Goal: Information Seeking & Learning: Learn about a topic

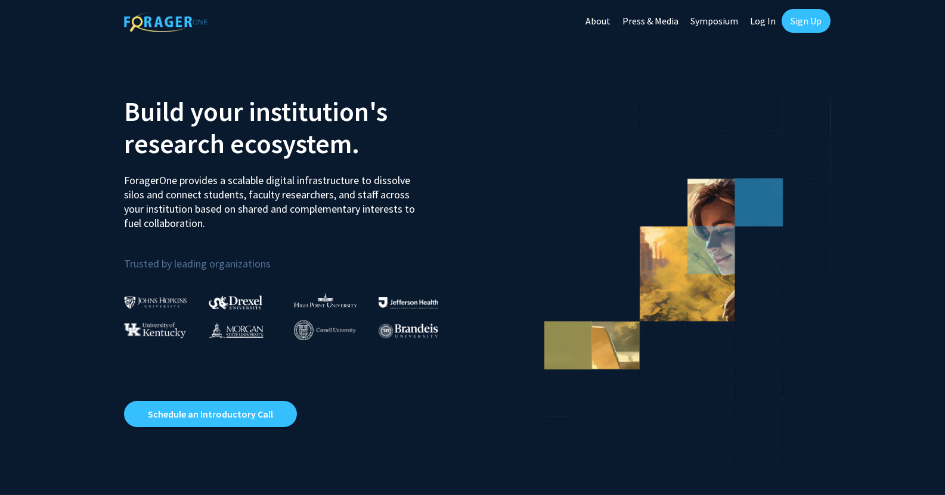
click at [755, 18] on link "Log In" at bounding box center [763, 21] width 38 height 42
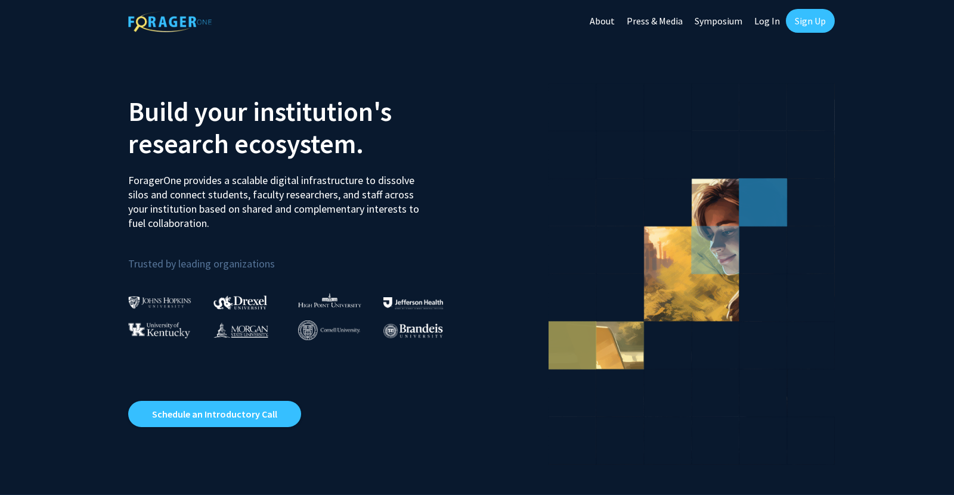
select select
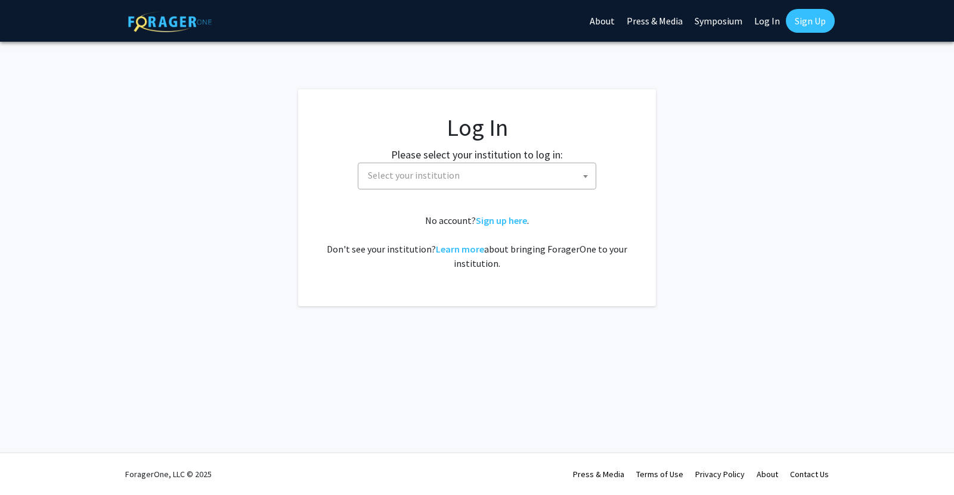
click at [427, 193] on fg-card-body "Log In Please select your institution to log in: Baylor University Brandeis Uni…" at bounding box center [477, 197] width 310 height 169
click at [418, 178] on span "Select your institution" at bounding box center [414, 175] width 92 height 12
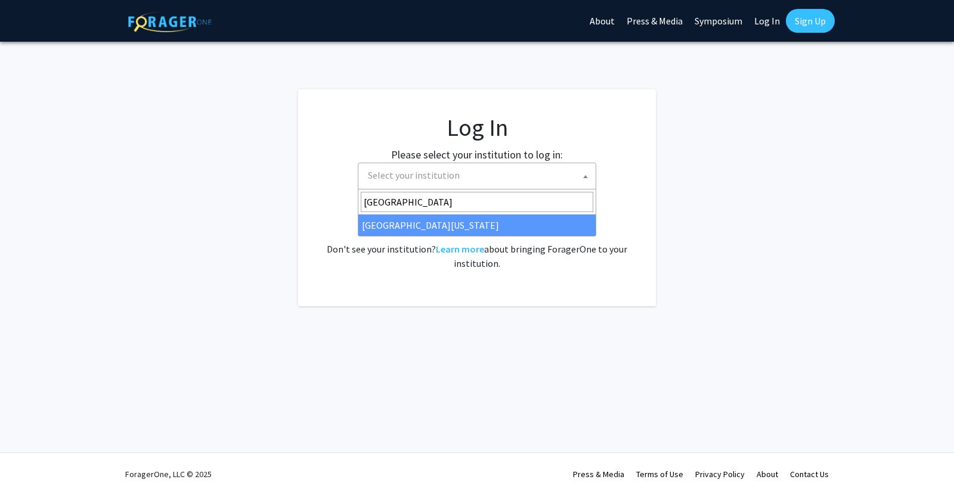
type input "University of Mary"
select select "31"
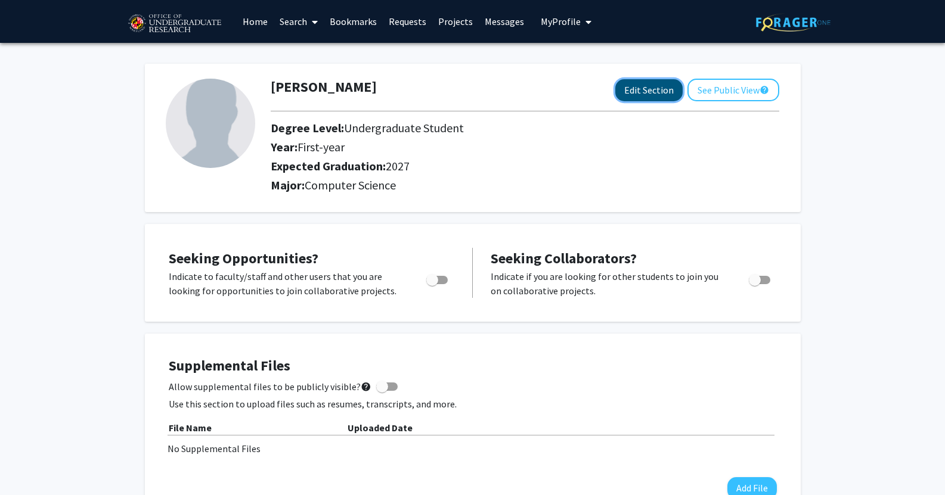
click at [650, 82] on button "Edit Section" at bounding box center [648, 90] width 67 height 22
select select "first-year"
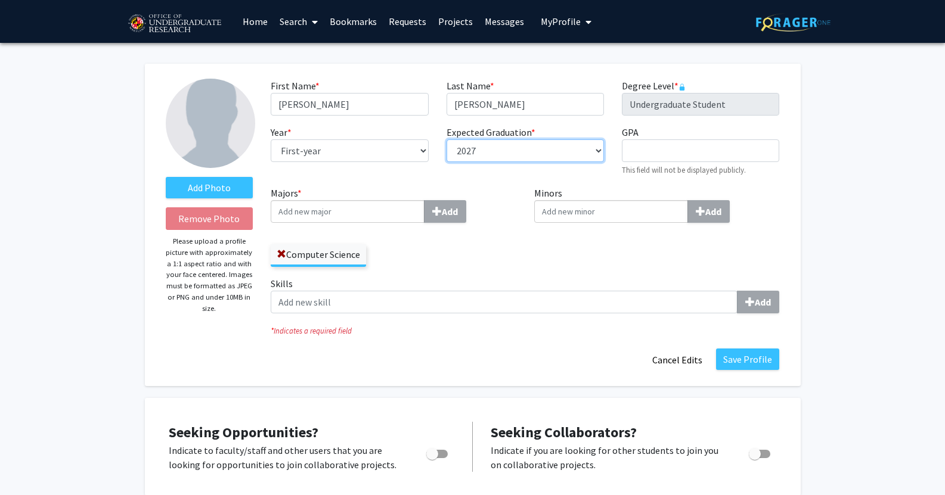
click at [489, 148] on select "--- 2018 2019 2020 2021 2022 2023 2024 2025 2026 2027 2028 2029 2030 2031" at bounding box center [525, 151] width 157 height 23
select select "2028"
click at [447, 140] on select "--- 2018 2019 2020 2021 2022 2023 2024 2025 2026 2027 2028 2029 2030 2031" at bounding box center [525, 151] width 157 height 23
click at [540, 186] on label "Minors Add" at bounding box center [657, 204] width 246 height 37
click at [540, 200] on input "Minors Add" at bounding box center [611, 211] width 154 height 23
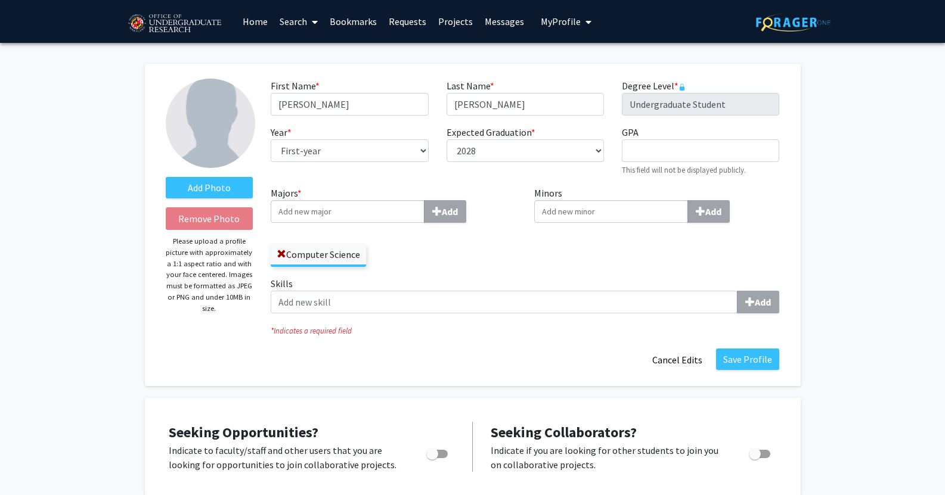
click at [549, 182] on div "First Name * required Sailesh Last Name * required Kamalahasan Degree Level * r…" at bounding box center [525, 132] width 526 height 107
click at [361, 215] on input "Majors * Add" at bounding box center [348, 211] width 154 height 23
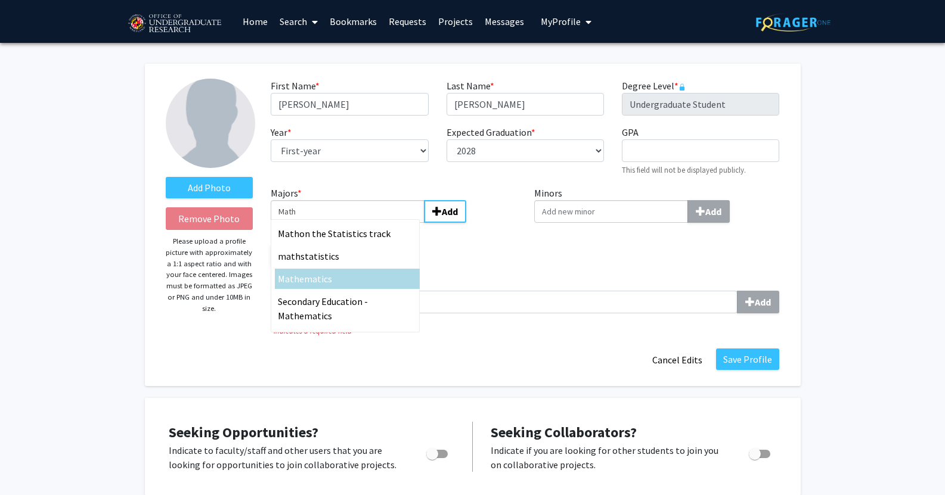
type input "Math"
click at [363, 277] on div "Math ematics" at bounding box center [347, 279] width 139 height 14
click at [363, 223] on input "Math" at bounding box center [348, 211] width 154 height 23
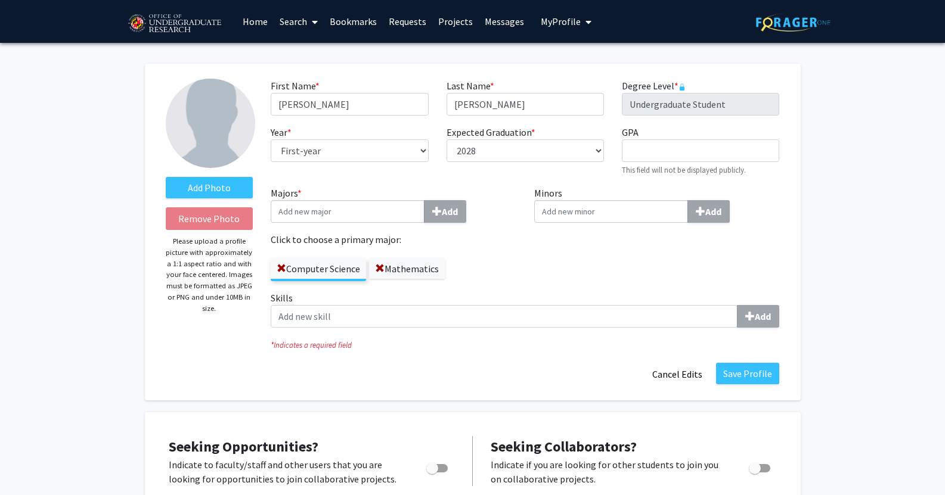
click at [501, 253] on div "Computer Science Mathematics" at bounding box center [394, 264] width 246 height 35
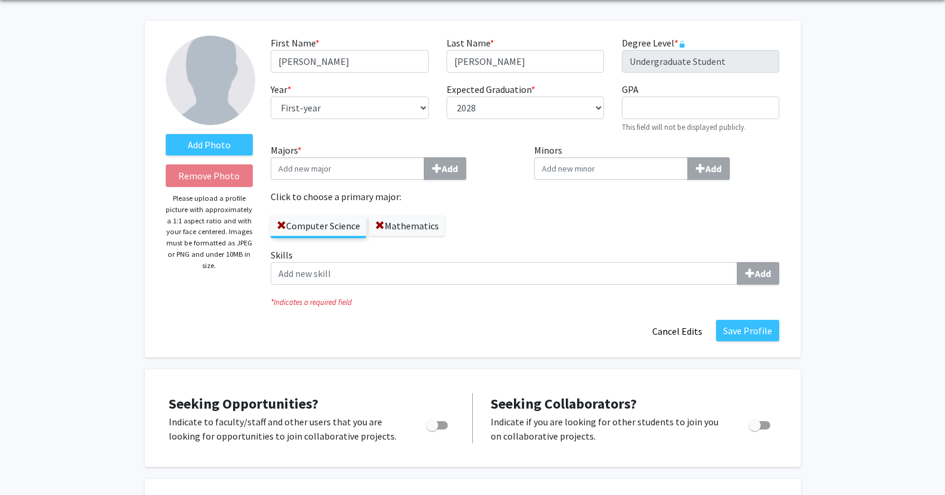
scroll to position [44, 0]
click at [356, 163] on input "Majors * Add" at bounding box center [348, 167] width 154 height 23
click at [504, 137] on div "First Name * required Sailesh Last Name * required Kamalahasan Degree Level * r…" at bounding box center [525, 88] width 526 height 107
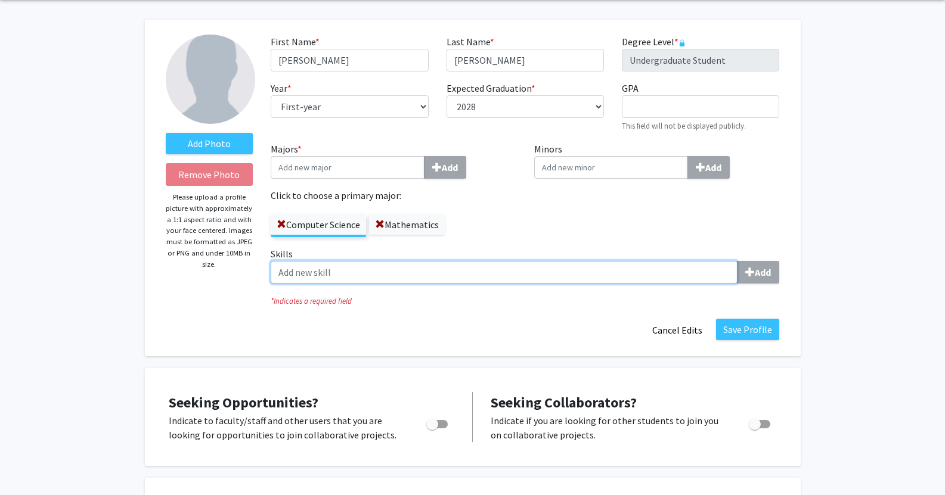
click at [484, 266] on input "Skills Add" at bounding box center [504, 272] width 467 height 23
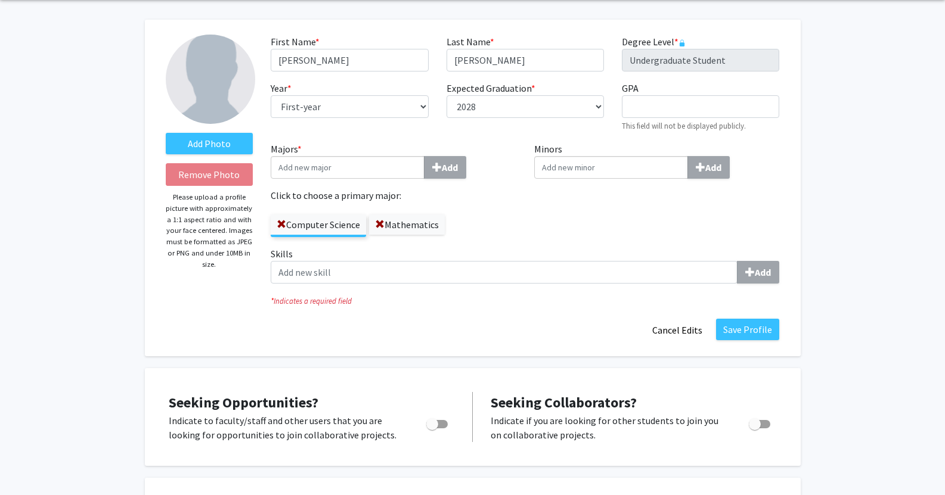
click at [499, 235] on div "Computer Science Mathematics" at bounding box center [394, 220] width 246 height 35
click at [559, 157] on input "Minors Add" at bounding box center [611, 167] width 154 height 23
click at [637, 112] on input "GPA required" at bounding box center [700, 106] width 157 height 23
type input "4"
click at [435, 52] on div "First Name * required Sailesh" at bounding box center [349, 53] width 175 height 37
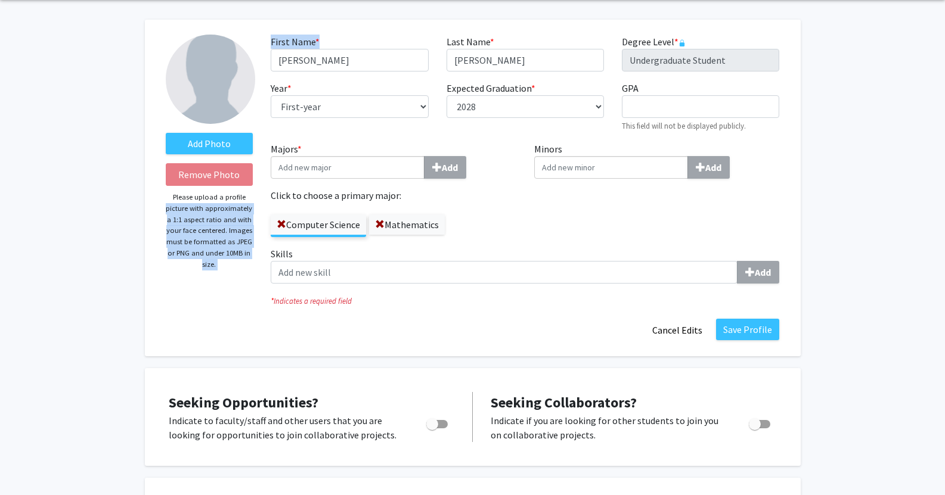
drag, startPoint x: 259, startPoint y: 37, endPoint x: 364, endPoint y: 29, distance: 105.8
click at [364, 29] on div "Add Photo Remove Photo Please upload a profile picture with approximately a 1:1…" at bounding box center [473, 188] width 656 height 337
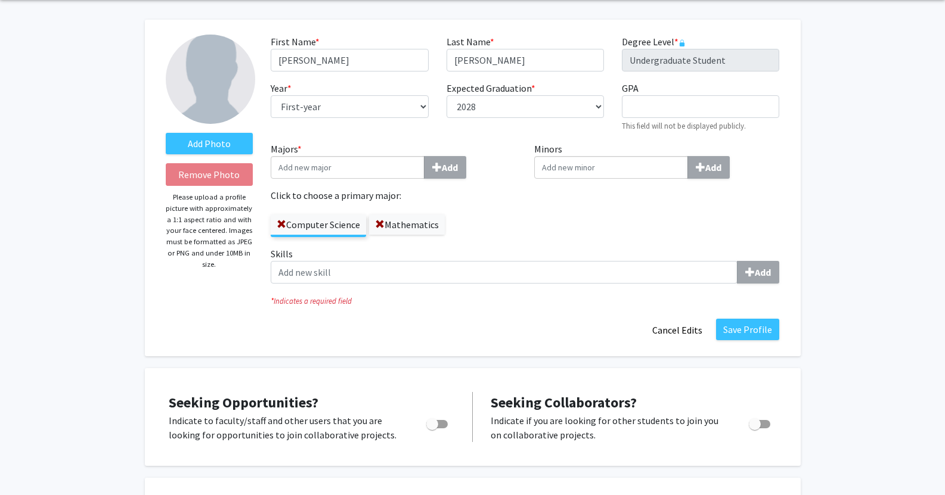
click at [364, 29] on div "Add Photo Remove Photo Please upload a profile picture with approximately a 1:1…" at bounding box center [473, 188] width 656 height 337
drag, startPoint x: 270, startPoint y: 83, endPoint x: 306, endPoint y: 83, distance: 35.8
click at [306, 83] on div "Year * required --- First-year Sophomore Junior Senior Postbaccalaureate Certif…" at bounding box center [349, 106] width 175 height 51
click at [498, 182] on div "Majors * Add Click to choose a primary major: Computer Science Mathematics" at bounding box center [394, 189] width 246 height 95
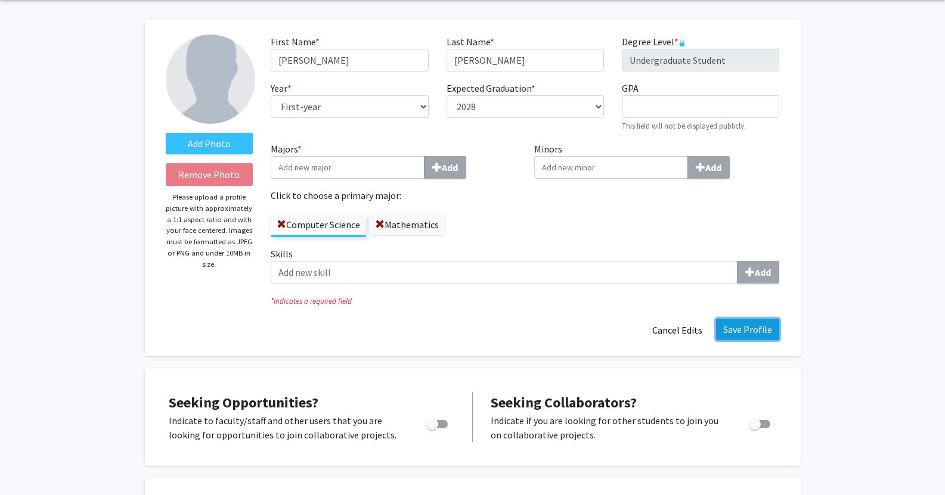
click at [760, 321] on button "Save Profile" at bounding box center [747, 329] width 63 height 21
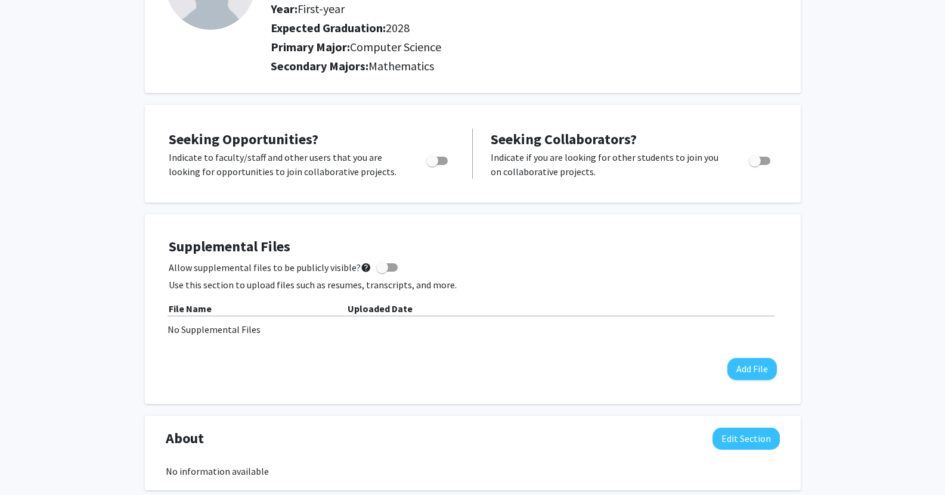
scroll to position [0, 0]
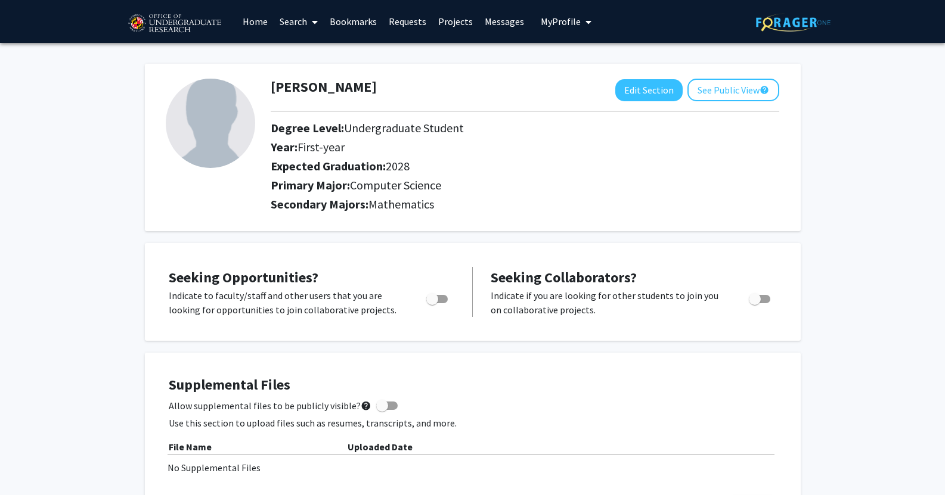
click at [254, 19] on link "Home" at bounding box center [255, 22] width 37 height 42
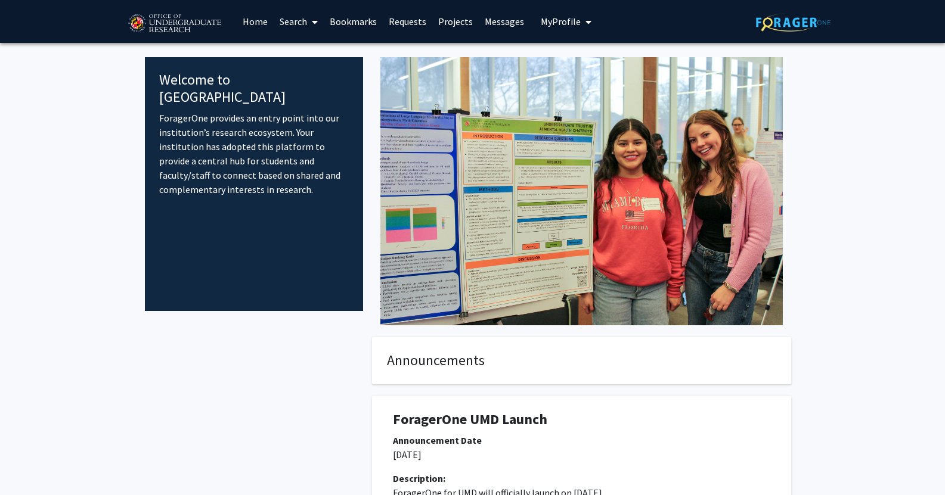
click at [298, 21] on link "Search" at bounding box center [299, 22] width 50 height 42
click at [331, 53] on span "Faculty/Staff" at bounding box center [318, 55] width 88 height 24
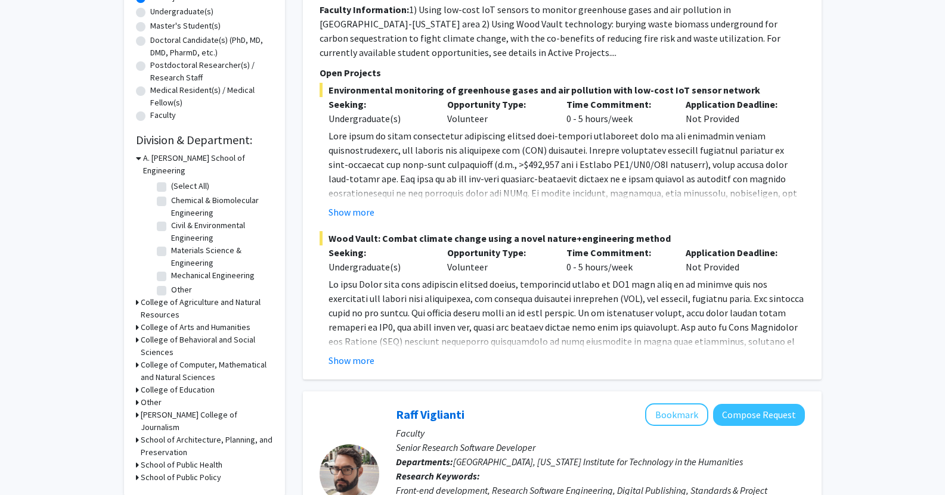
scroll to position [237, 0]
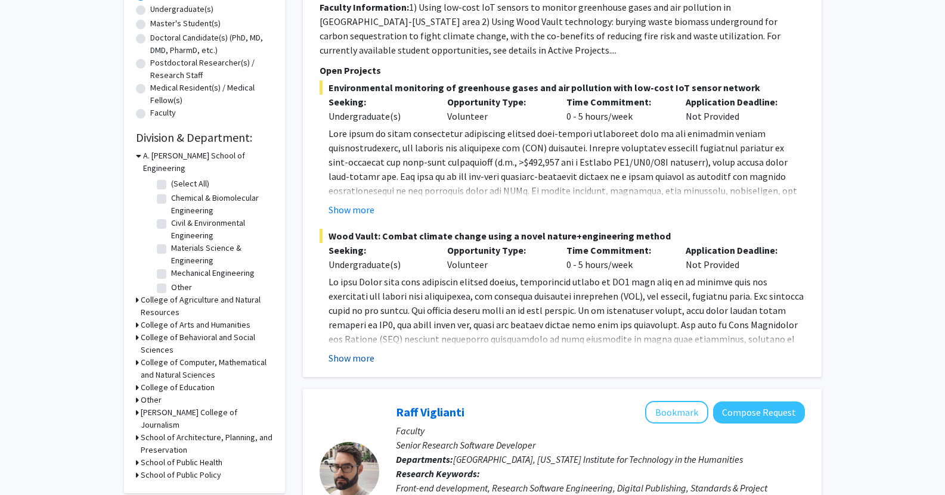
click at [352, 360] on button "Show more" at bounding box center [352, 358] width 46 height 14
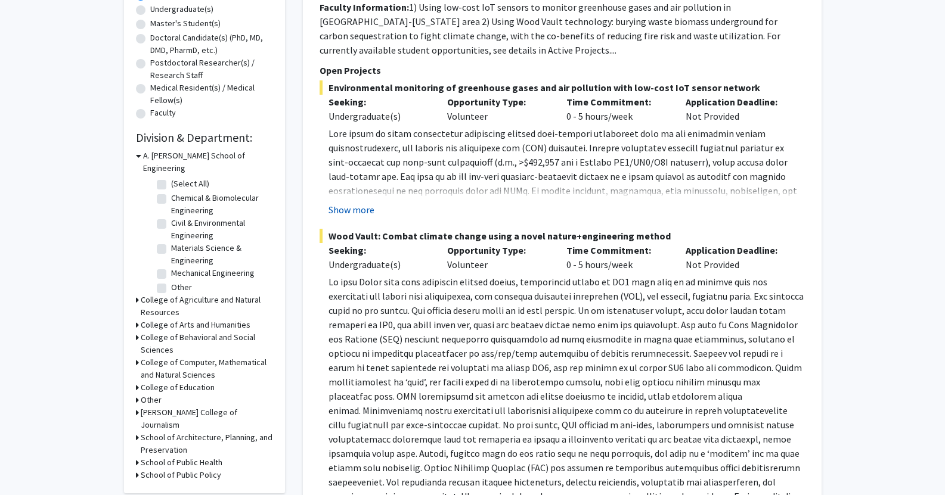
click at [357, 215] on button "Show more" at bounding box center [352, 210] width 46 height 14
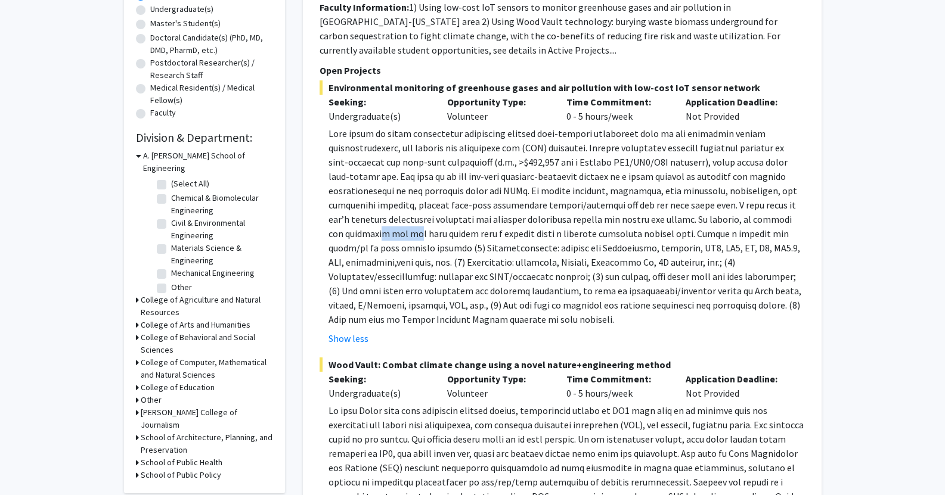
drag, startPoint x: 360, startPoint y: 234, endPoint x: 391, endPoint y: 236, distance: 30.5
click at [391, 236] on p at bounding box center [567, 226] width 476 height 200
drag, startPoint x: 402, startPoint y: 250, endPoint x: 462, endPoint y: 247, distance: 59.7
click at [462, 247] on p at bounding box center [567, 226] width 476 height 200
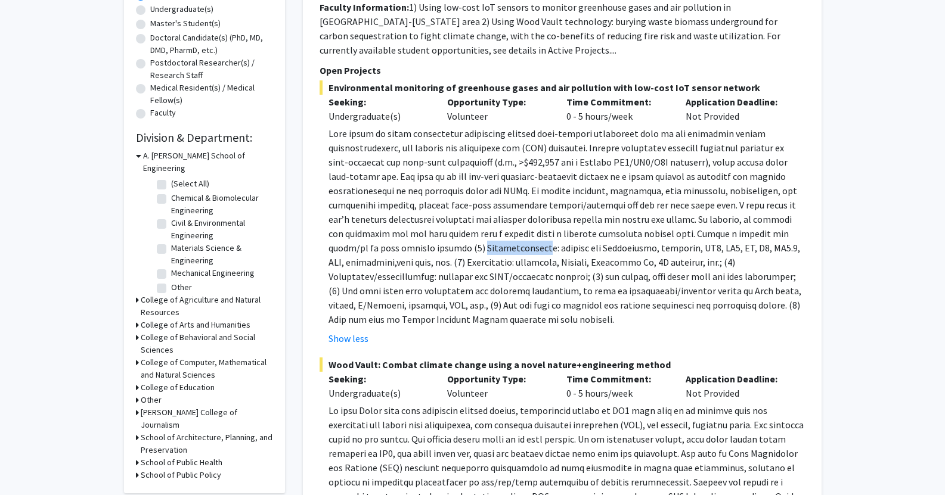
click at [462, 247] on p at bounding box center [567, 226] width 476 height 200
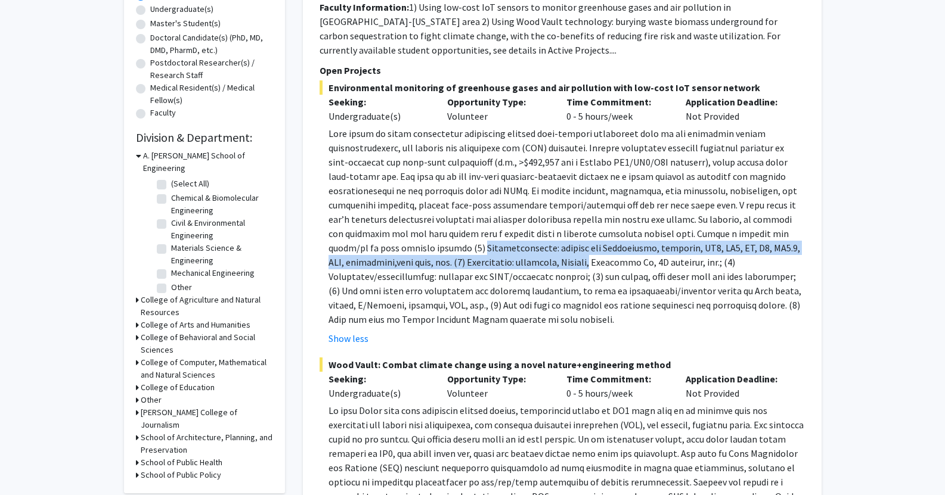
drag, startPoint x: 462, startPoint y: 247, endPoint x: 570, endPoint y: 259, distance: 108.5
click at [570, 259] on p at bounding box center [567, 226] width 476 height 200
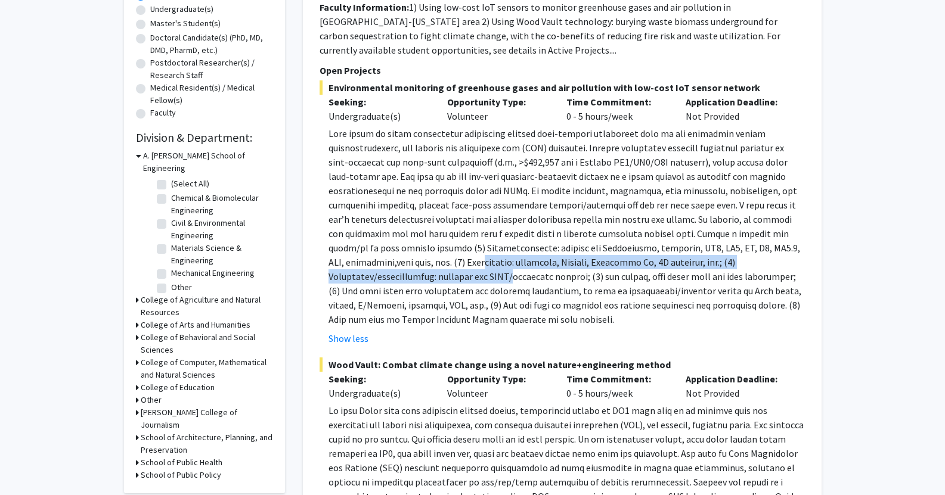
drag, startPoint x: 470, startPoint y: 268, endPoint x: 540, endPoint y: 253, distance: 70.7
click at [540, 253] on p at bounding box center [567, 226] width 476 height 200
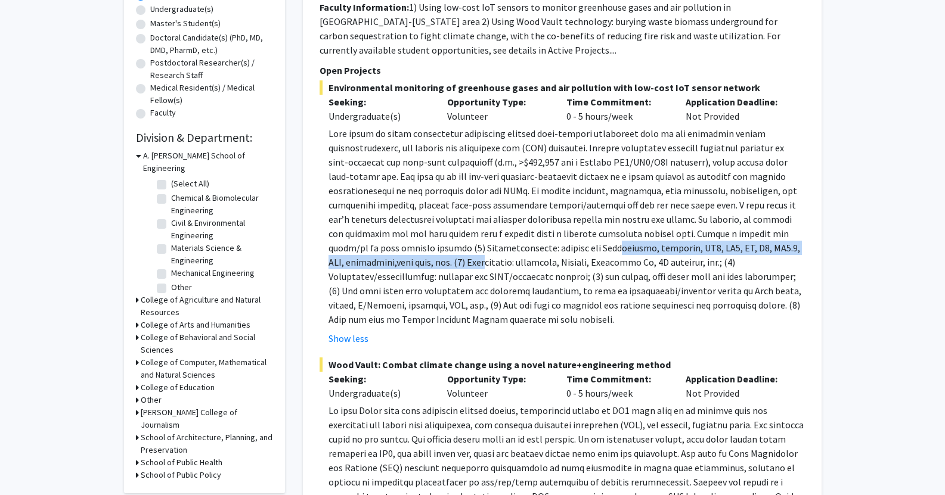
click at [540, 253] on p at bounding box center [567, 226] width 476 height 200
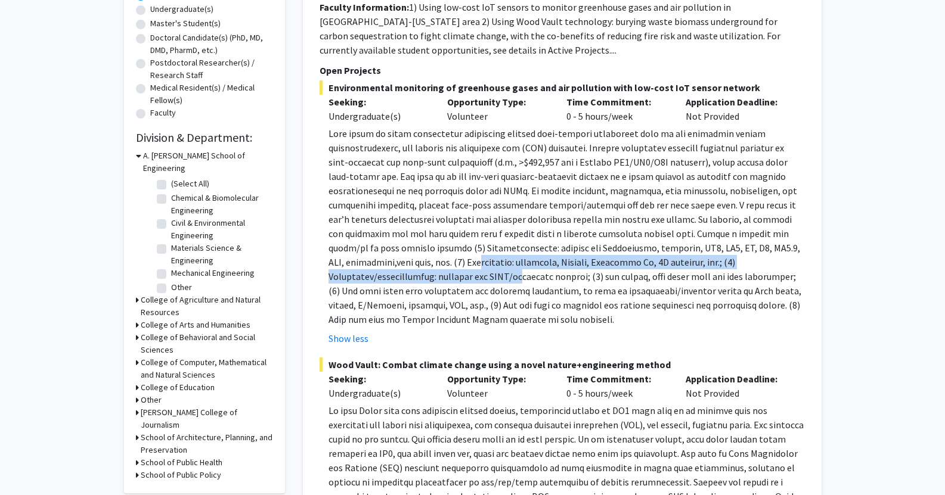
drag, startPoint x: 469, startPoint y: 262, endPoint x: 528, endPoint y: 279, distance: 61.9
click at [528, 279] on p at bounding box center [567, 226] width 476 height 200
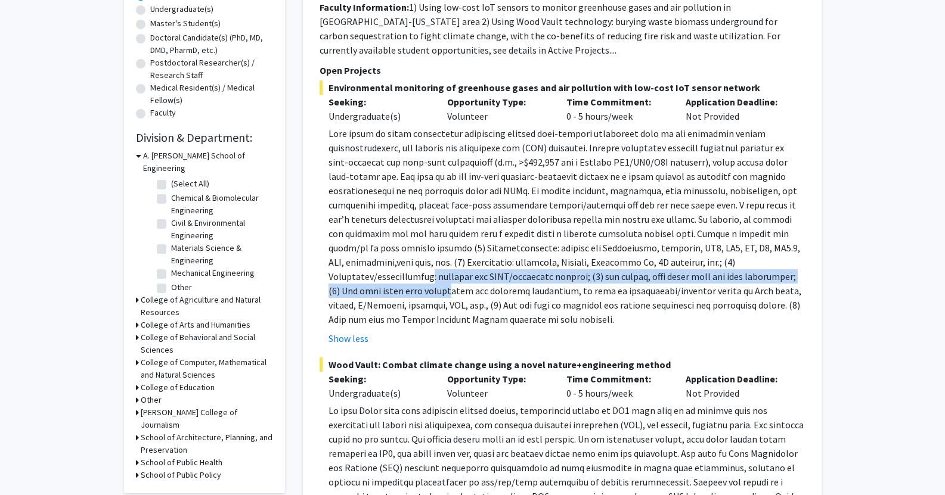
drag, startPoint x: 454, startPoint y: 279, endPoint x: 497, endPoint y: 286, distance: 44.0
click at [497, 286] on p at bounding box center [567, 226] width 476 height 200
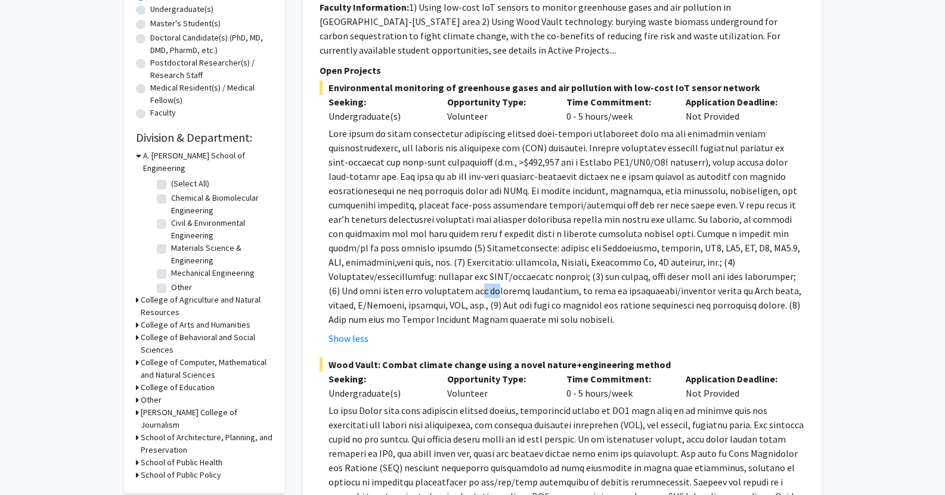
drag, startPoint x: 523, startPoint y: 292, endPoint x: 542, endPoint y: 296, distance: 19.5
click at [542, 296] on p at bounding box center [567, 226] width 476 height 200
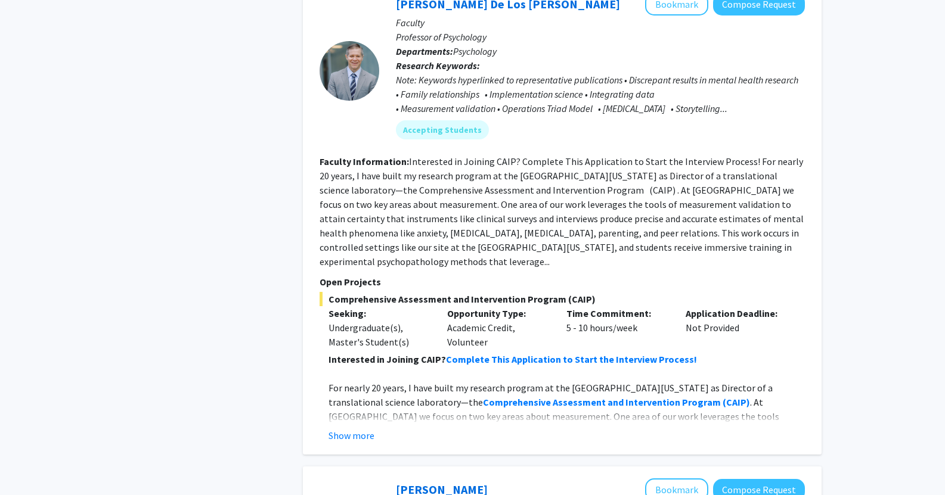
scroll to position [3390, 0]
click at [352, 428] on button "Show more" at bounding box center [352, 435] width 46 height 14
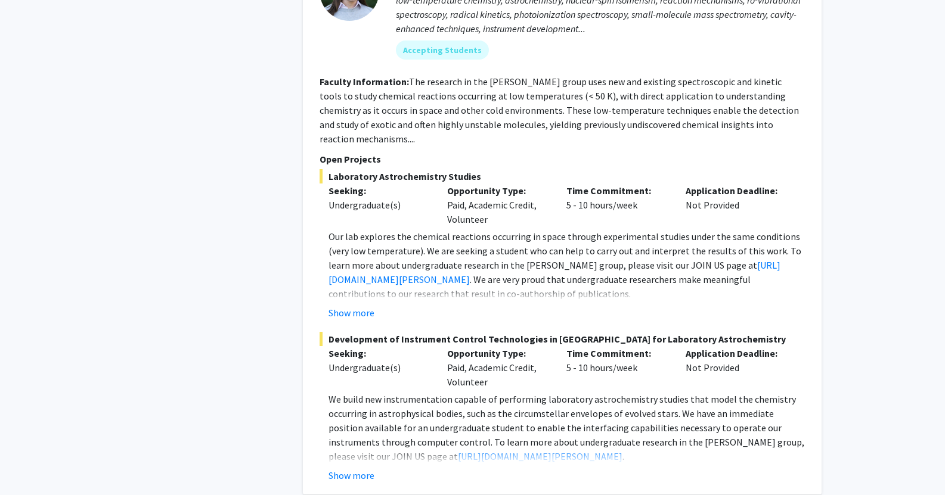
scroll to position [6100, 0]
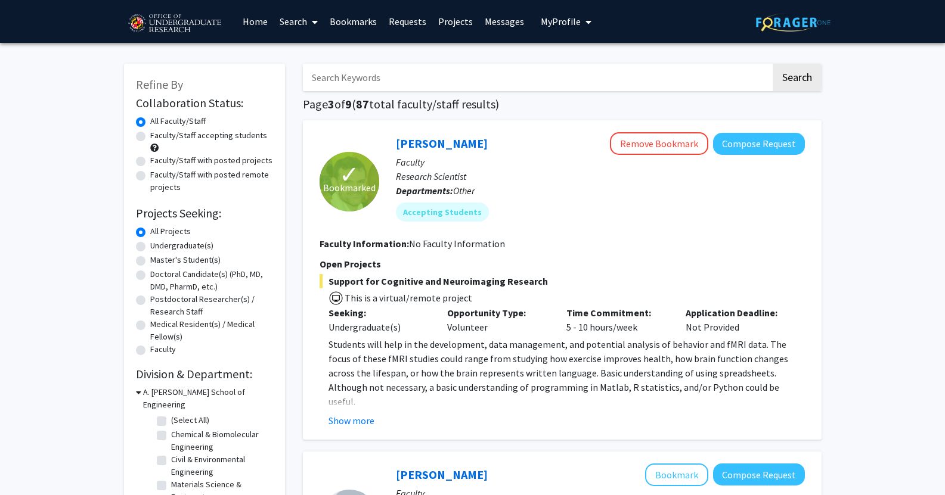
click at [172, 242] on label "Undergraduate(s)" at bounding box center [181, 246] width 63 height 13
click at [158, 242] on input "Undergraduate(s)" at bounding box center [154, 244] width 8 height 8
radio input "true"
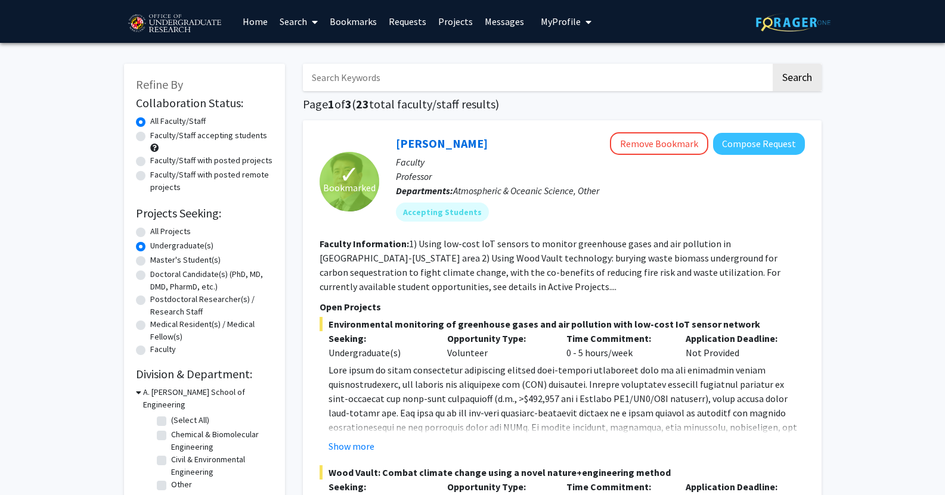
click at [169, 262] on label "Master's Student(s)" at bounding box center [185, 260] width 70 height 13
click at [158, 262] on input "Master's Student(s)" at bounding box center [154, 258] width 8 height 8
radio input "true"
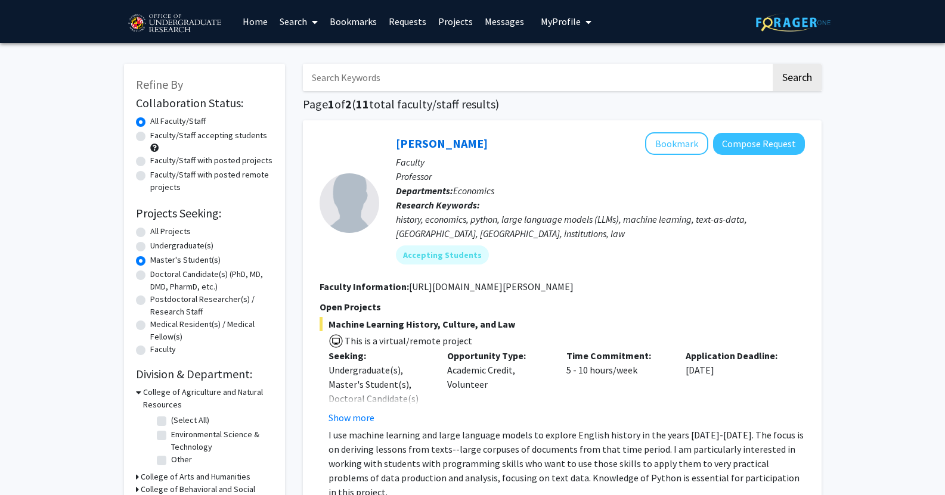
click at [171, 230] on label "All Projects" at bounding box center [170, 231] width 41 height 13
click at [158, 230] on input "All Projects" at bounding box center [154, 229] width 8 height 8
radio input "true"
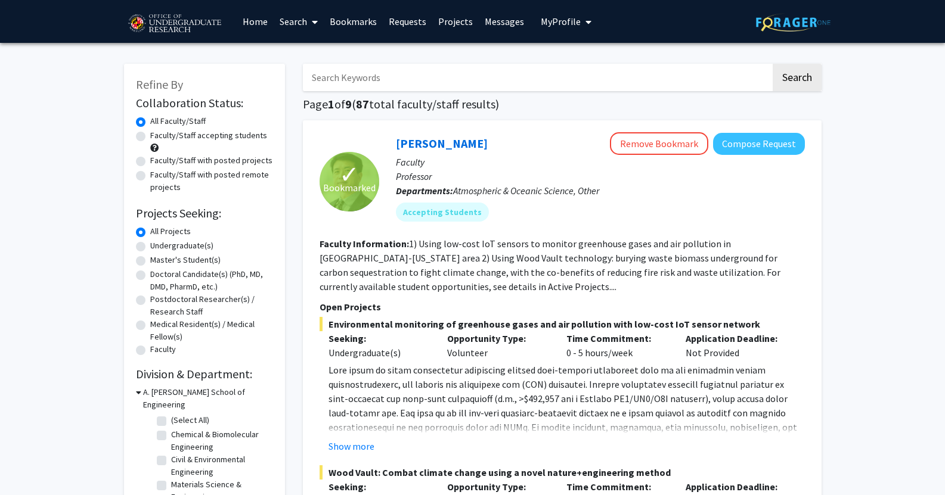
click at [745, 87] on input "Search Keywords" at bounding box center [537, 77] width 468 height 27
click at [580, 76] on input "Search Keywords" at bounding box center [537, 77] width 468 height 27
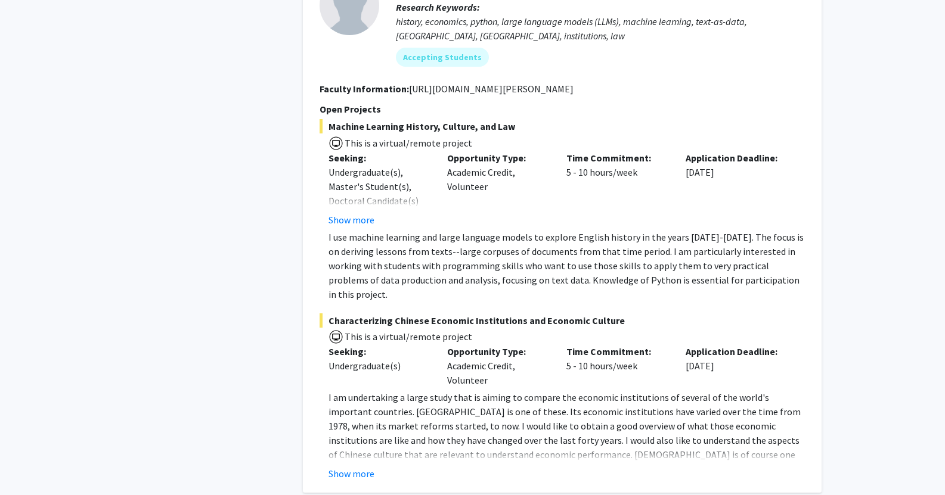
scroll to position [4926, 0]
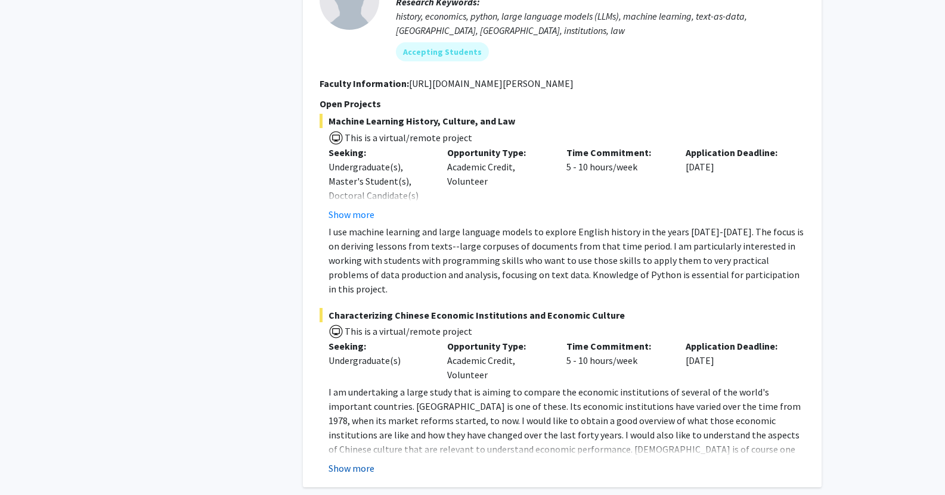
click at [357, 461] on button "Show more" at bounding box center [352, 468] width 46 height 14
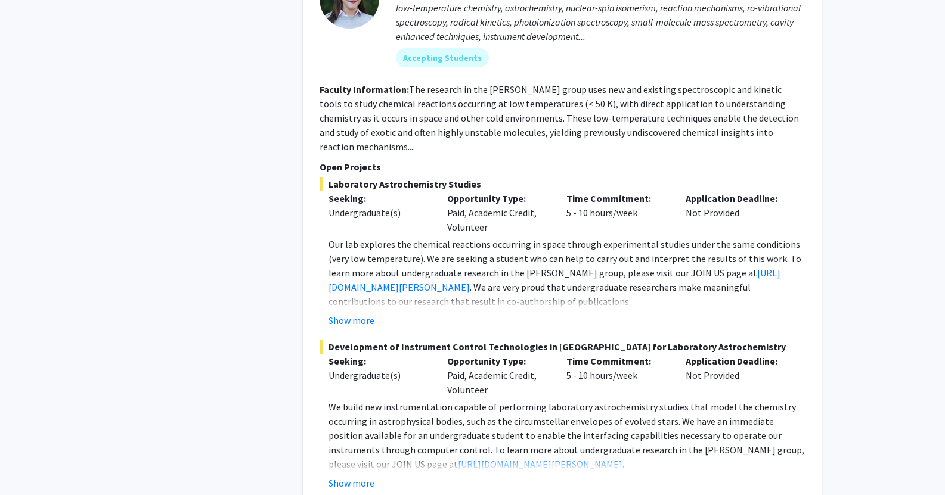
scroll to position [5699, 0]
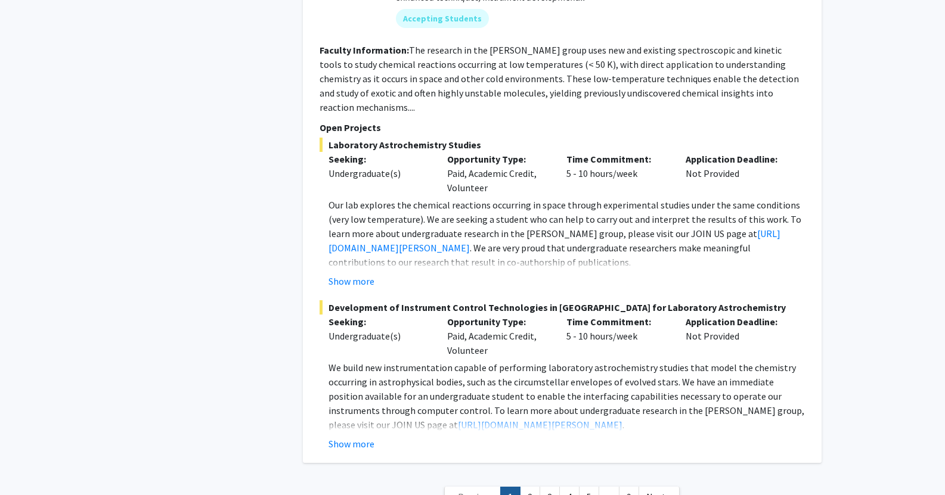
drag, startPoint x: 531, startPoint y: 400, endPoint x: 466, endPoint y: 276, distance: 140.3
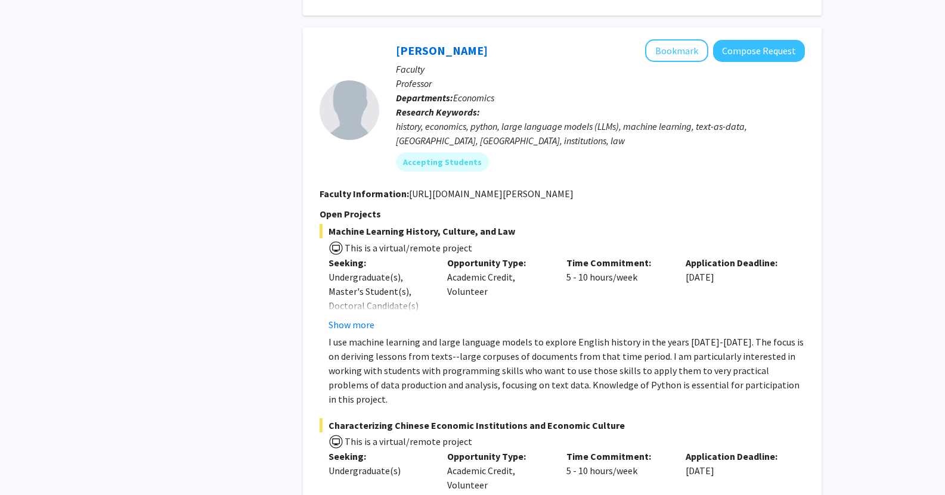
scroll to position [4815, 0]
click at [429, 336] on p "I use machine learning and large language models to explore English history in …" at bounding box center [567, 372] width 476 height 72
click at [367, 318] on button "Show more" at bounding box center [352, 325] width 46 height 14
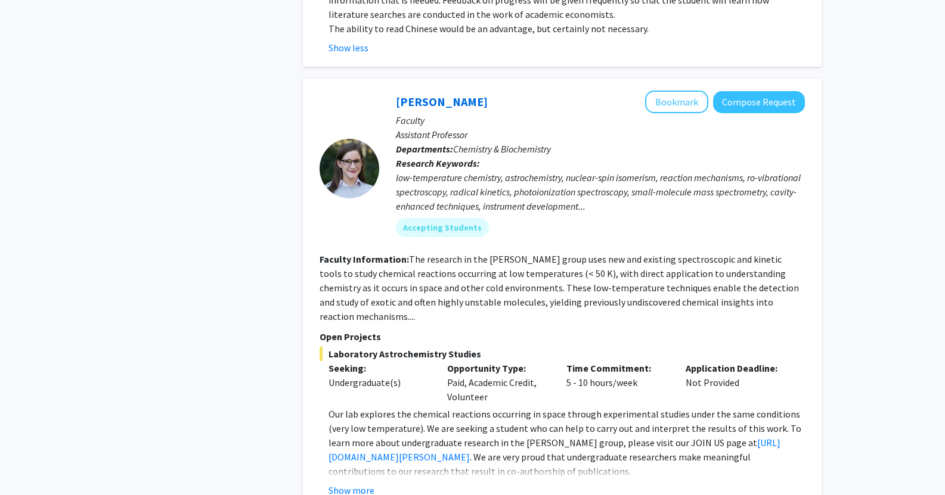
scroll to position [5728, 0]
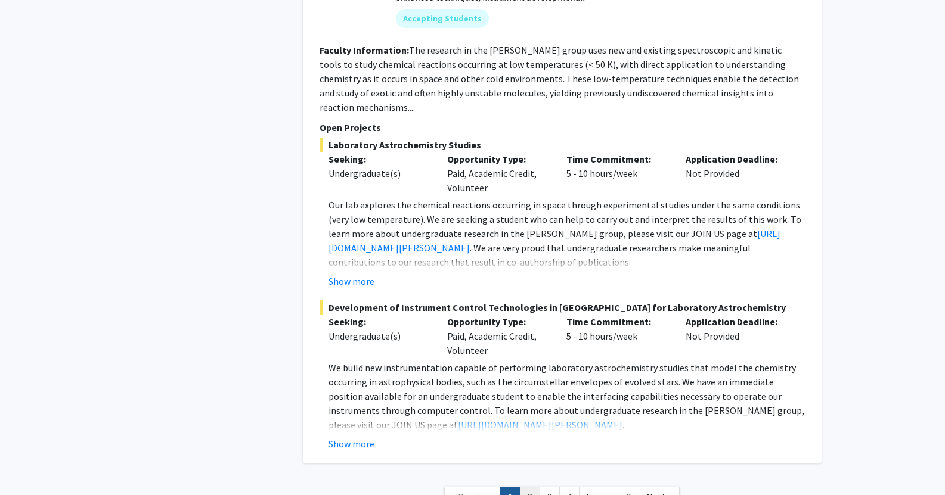
click at [535, 487] on link "2" at bounding box center [530, 497] width 20 height 21
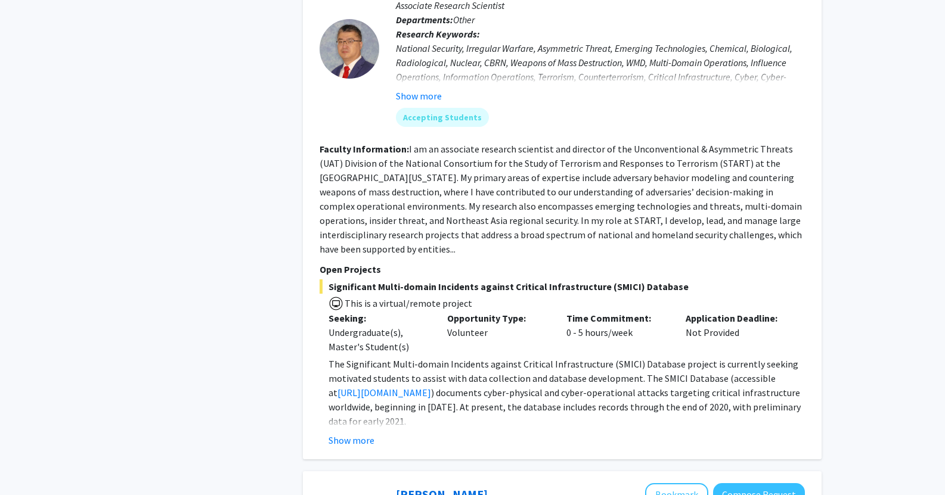
scroll to position [1013, 0]
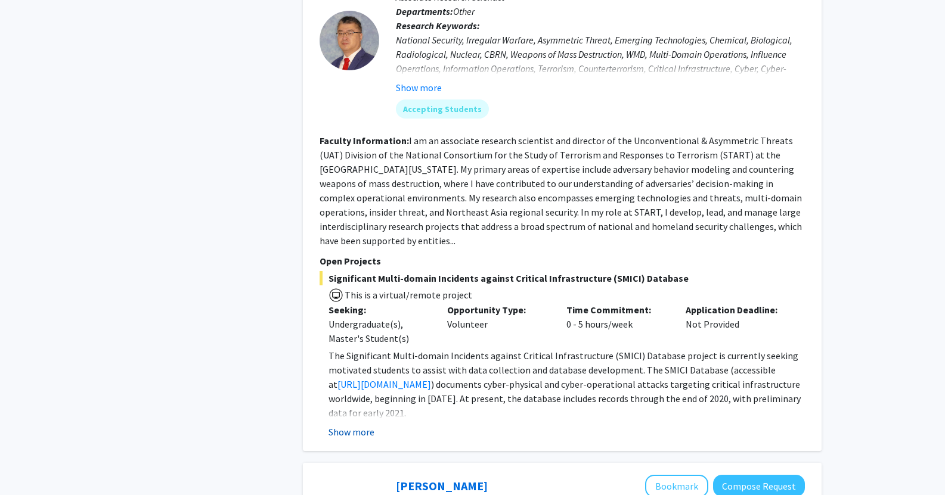
click at [356, 436] on button "Show more" at bounding box center [352, 432] width 46 height 14
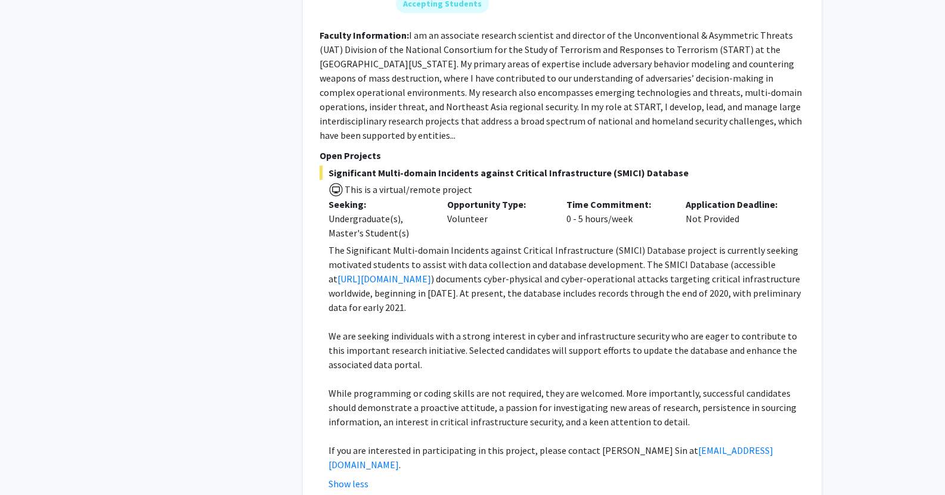
scroll to position [1142, 0]
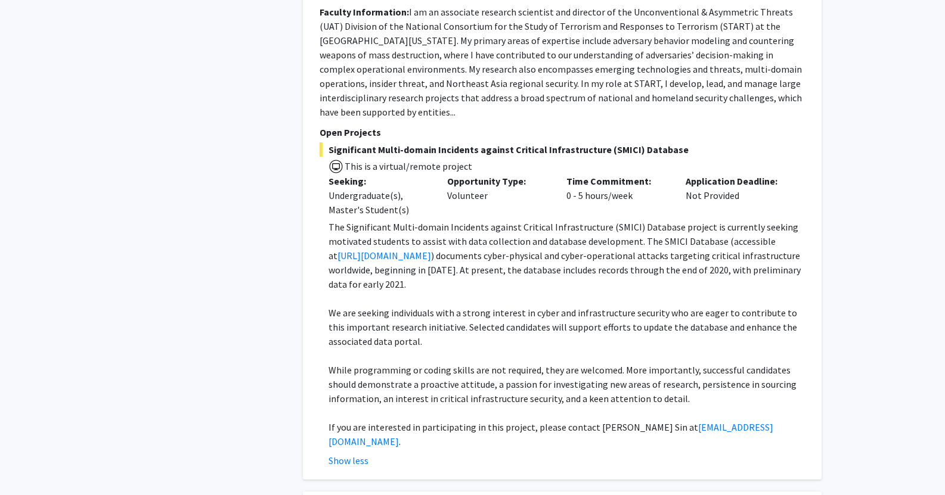
drag, startPoint x: 692, startPoint y: 427, endPoint x: 619, endPoint y: 300, distance: 146.1
click at [619, 300] on p at bounding box center [567, 299] width 476 height 14
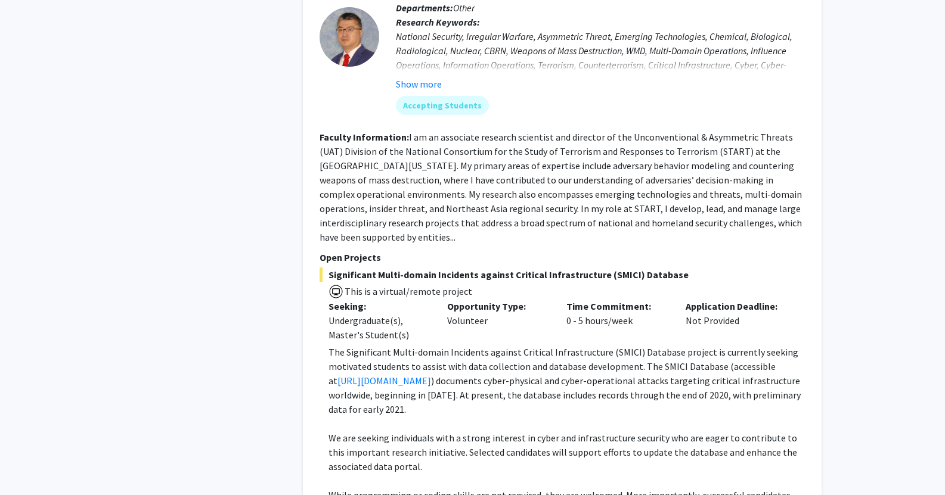
scroll to position [1008, 0]
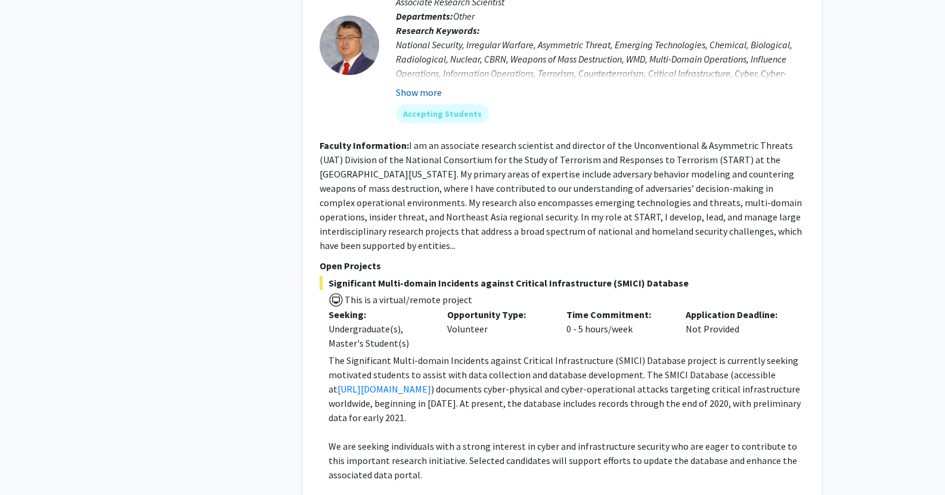
click at [416, 92] on button "Show more" at bounding box center [419, 92] width 46 height 14
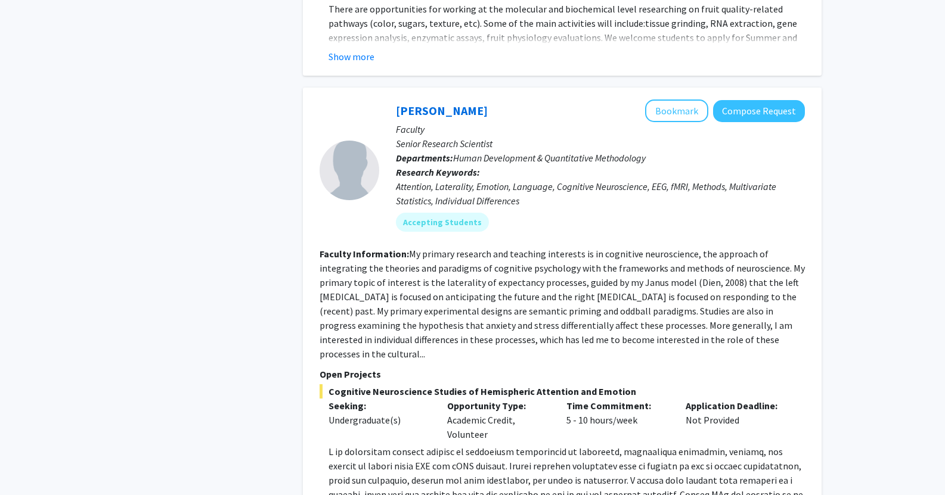
scroll to position [2344, 0]
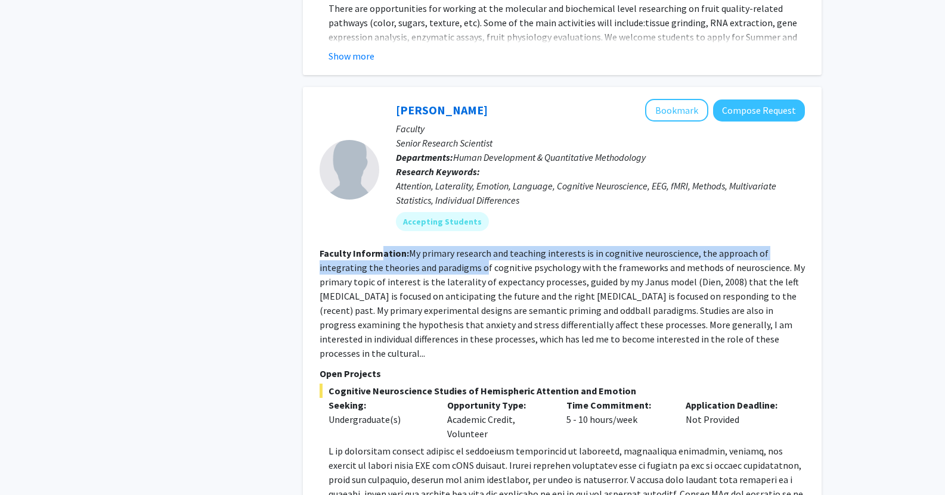
drag, startPoint x: 382, startPoint y: 246, endPoint x: 435, endPoint y: 258, distance: 53.8
click at [435, 258] on section "Faculty Information: My primary research and teaching interests is in cognitive…" at bounding box center [562, 303] width 485 height 114
click at [435, 258] on fg-read-more "My primary research and teaching interests is in cognitive neuroscience, the ap…" at bounding box center [562, 303] width 485 height 112
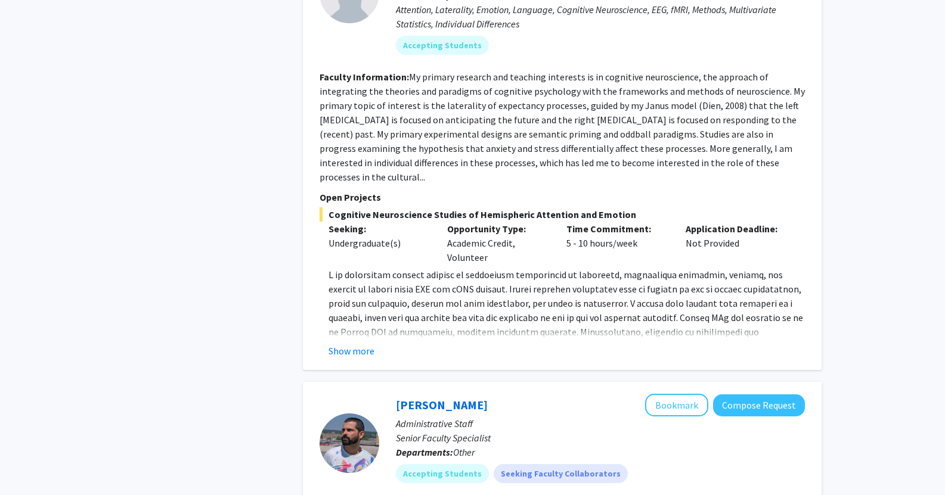
scroll to position [2520, 0]
click at [354, 345] on button "Show more" at bounding box center [352, 352] width 46 height 14
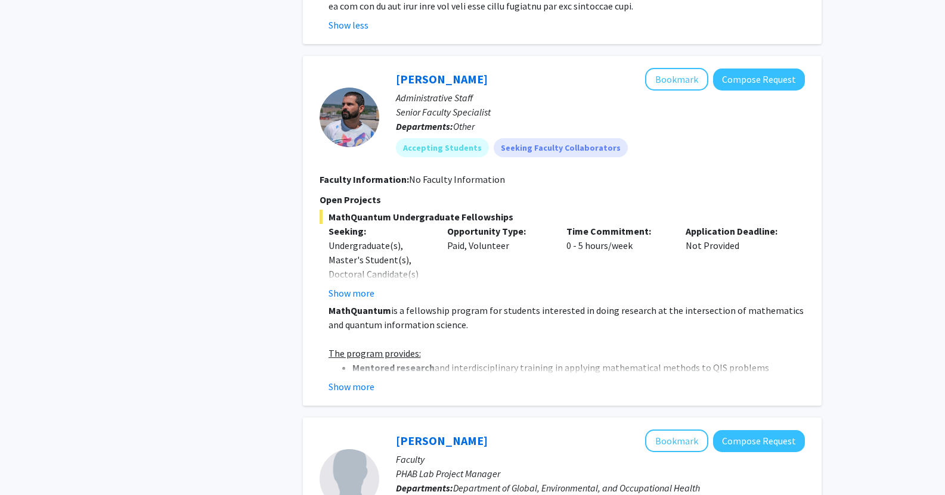
scroll to position [2922, 0]
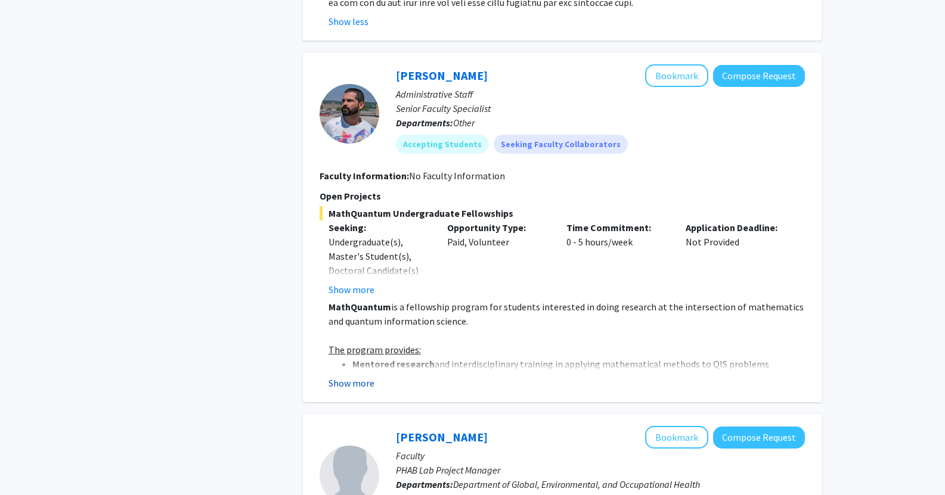
click at [342, 376] on button "Show more" at bounding box center [352, 383] width 46 height 14
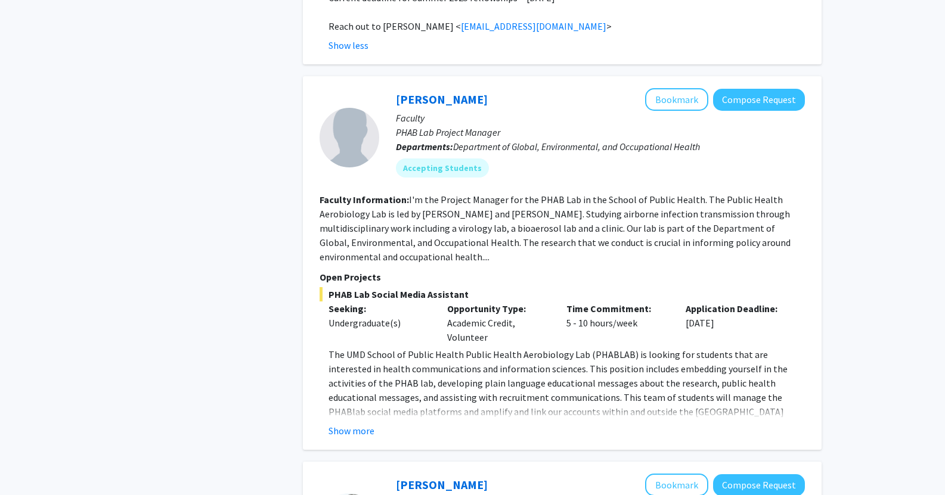
scroll to position [3751, 0]
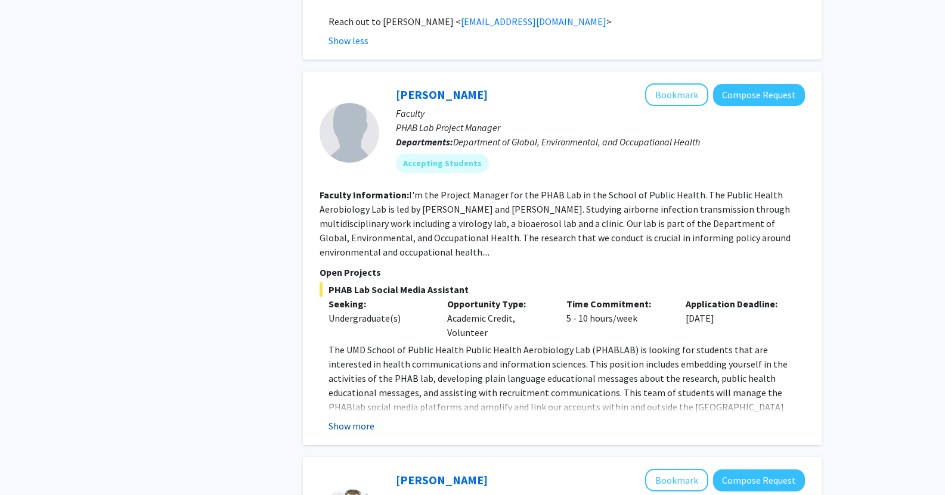
click at [358, 419] on button "Show more" at bounding box center [352, 426] width 46 height 14
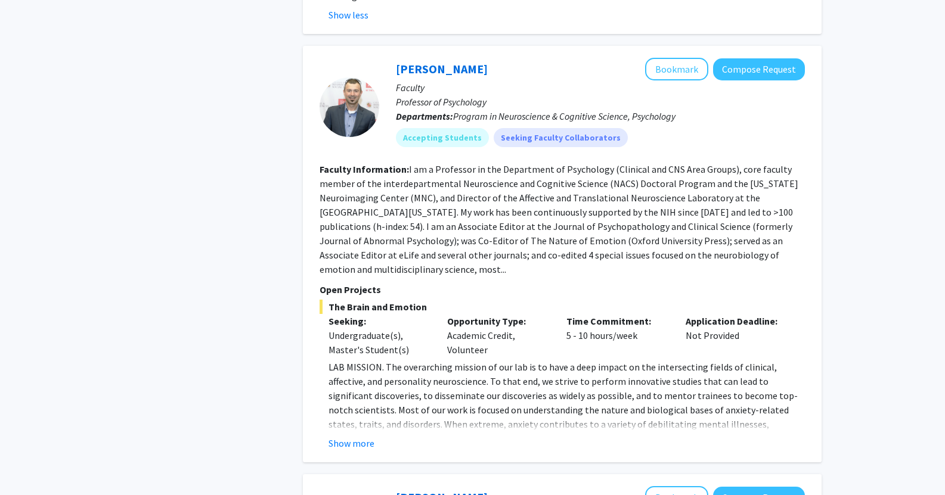
scroll to position [4280, 0]
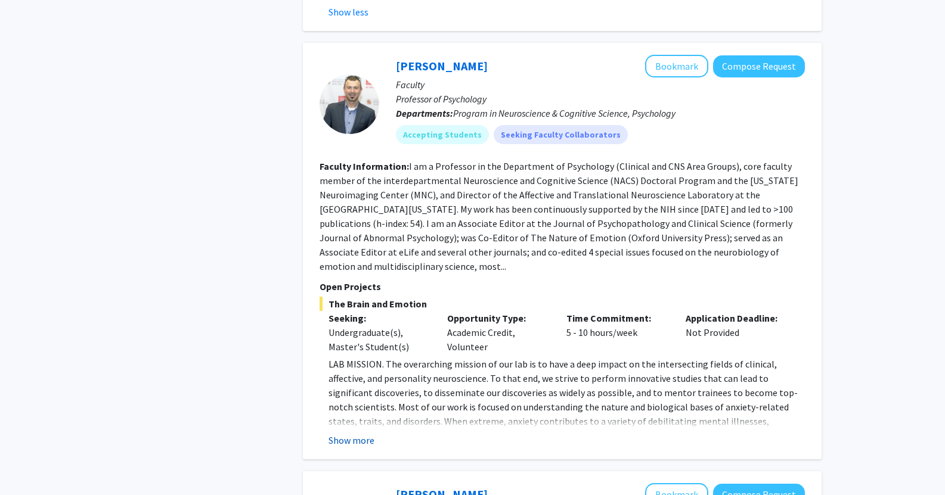
click at [345, 433] on button "Show more" at bounding box center [352, 440] width 46 height 14
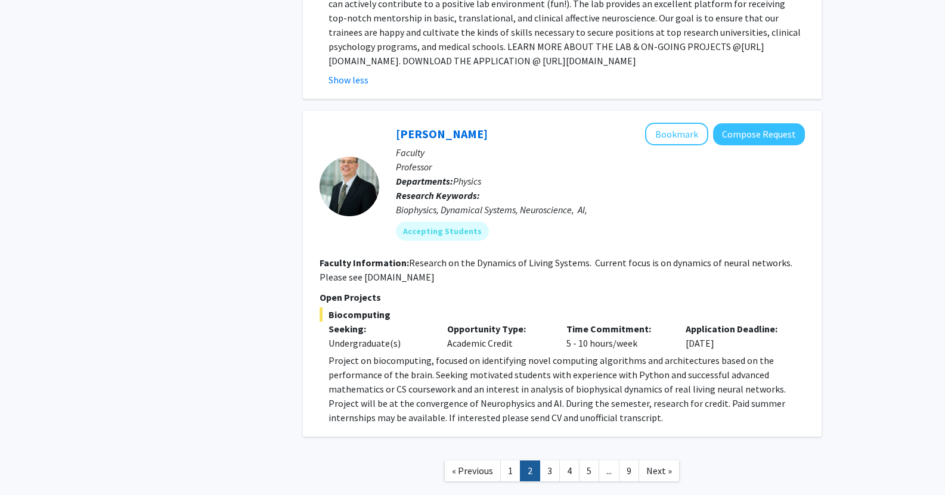
scroll to position [4800, 0]
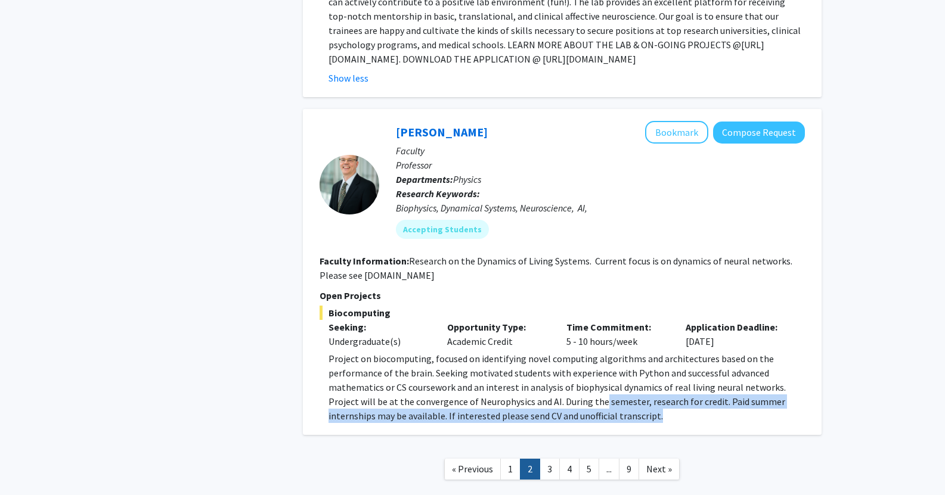
drag, startPoint x: 616, startPoint y: 349, endPoint x: 568, endPoint y: 325, distance: 53.9
click at [568, 352] on p "Project on biocomputing, focused on identifying novel computing algorithms and …" at bounding box center [567, 388] width 476 height 72
drag, startPoint x: 619, startPoint y: 347, endPoint x: 586, endPoint y: 333, distance: 36.1
click at [586, 352] on p "Project on biocomputing, focused on identifying novel computing algorithms and …" at bounding box center [567, 388] width 476 height 72
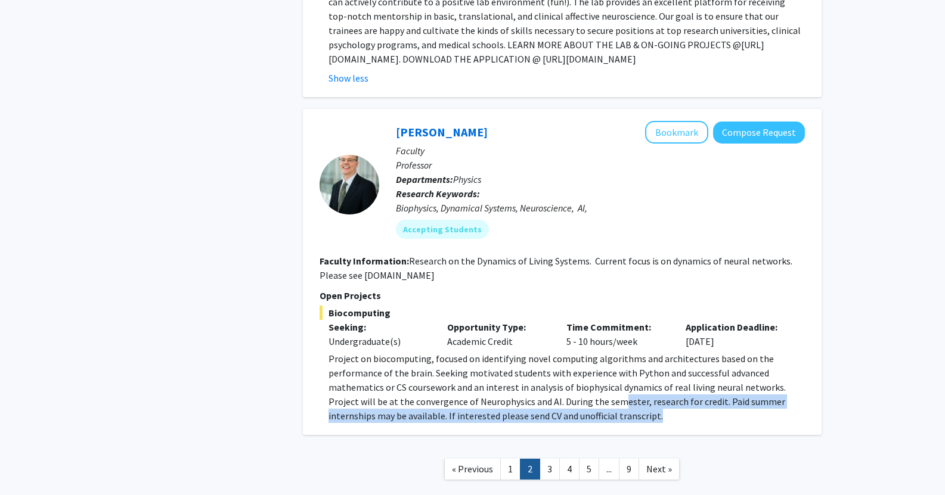
click at [586, 352] on p "Project on biocomputing, focused on identifying novel computing algorithms and …" at bounding box center [567, 388] width 476 height 72
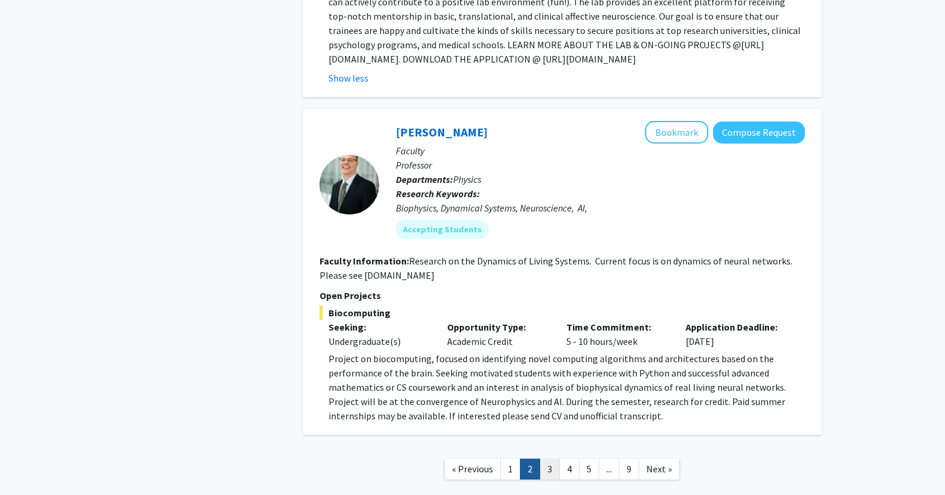
click at [549, 459] on link "3" at bounding box center [550, 469] width 20 height 21
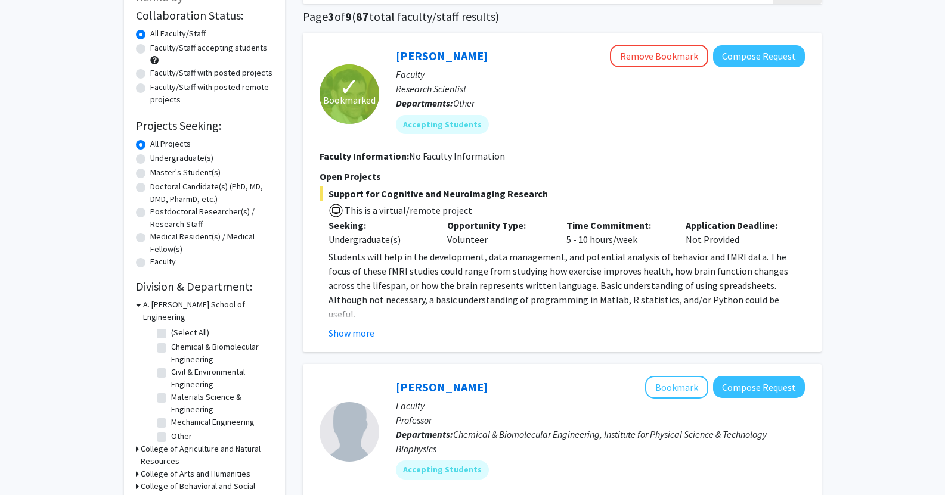
scroll to position [88, 0]
click at [354, 329] on button "Show more" at bounding box center [352, 333] width 46 height 14
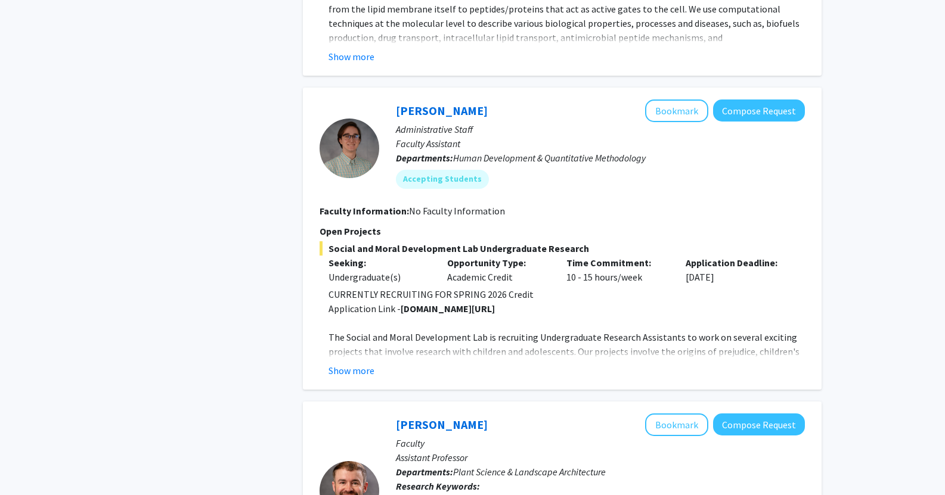
scroll to position [737, 0]
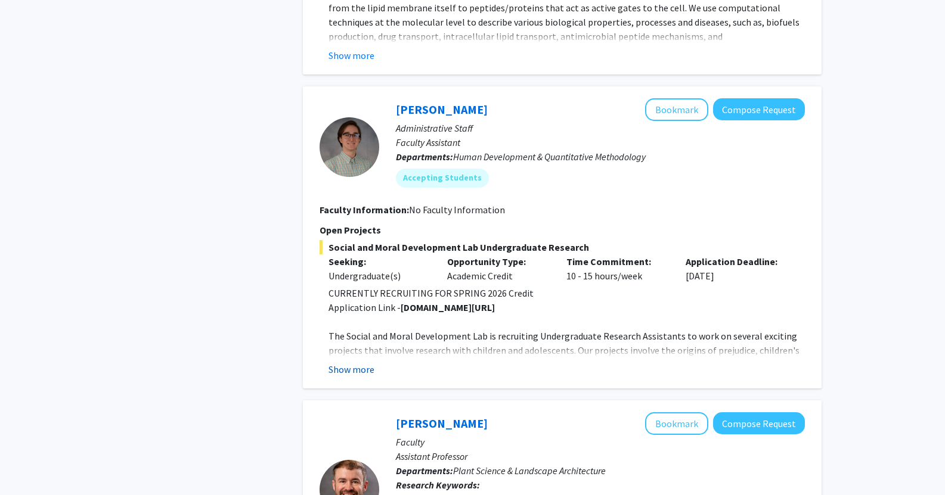
click at [350, 363] on button "Show more" at bounding box center [352, 370] width 46 height 14
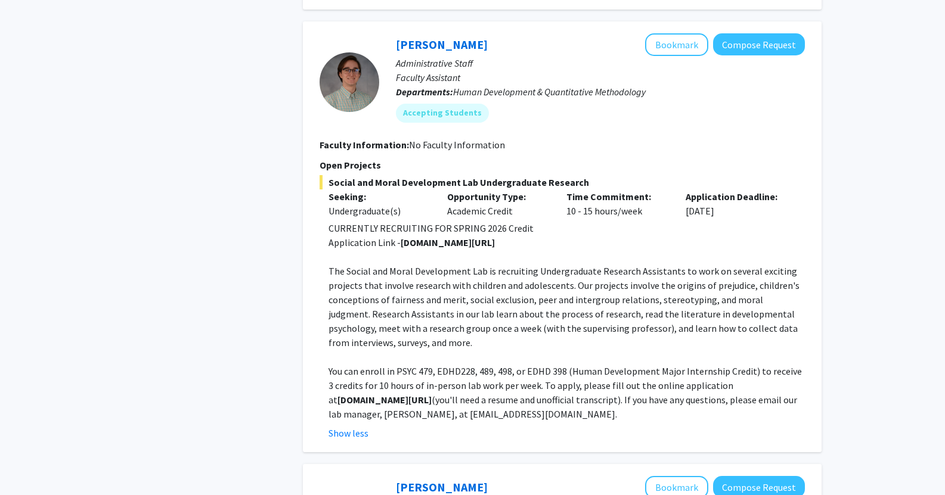
scroll to position [803, 0]
click at [346, 426] on button "Show less" at bounding box center [349, 433] width 40 height 14
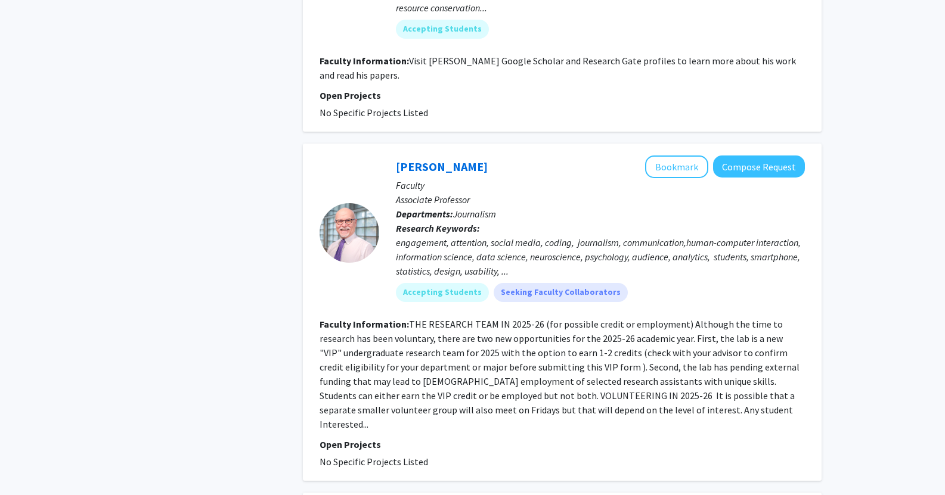
scroll to position [1342, 0]
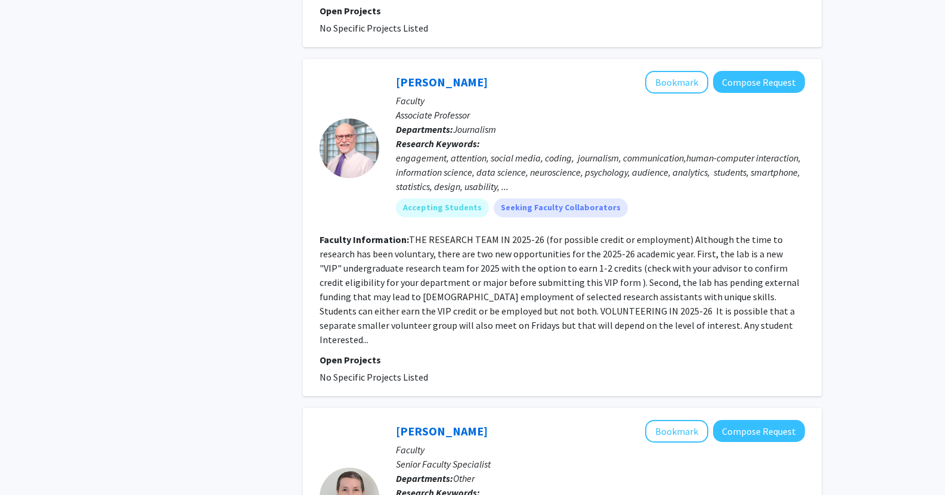
click at [576, 295] on fg-read-more "THE RESEARCH TEAM IN 2025-26 (for possible credit or employment) Although the t…" at bounding box center [560, 290] width 480 height 112
click at [575, 314] on fg-read-more "THE RESEARCH TEAM IN 2025-26 (for possible credit or employment) Although the t…" at bounding box center [560, 290] width 480 height 112
click at [358, 137] on div at bounding box center [350, 149] width 60 height 60
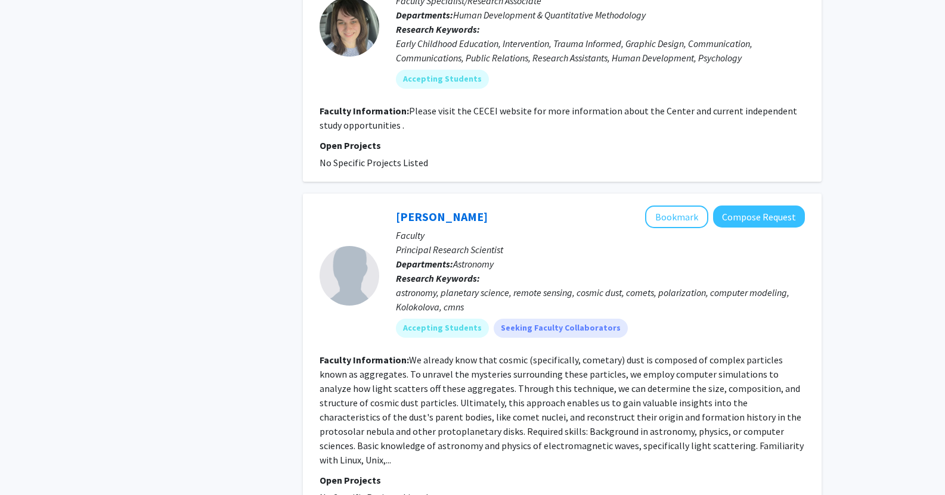
scroll to position [2485, 0]
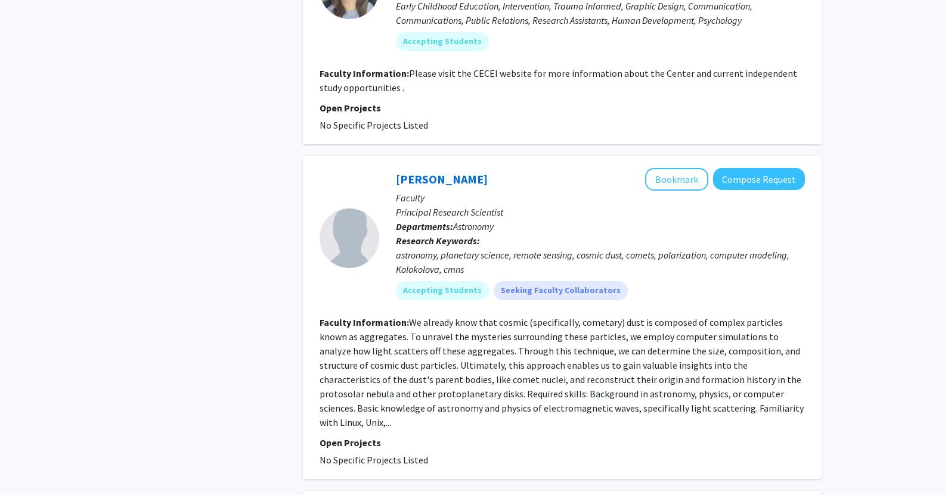
click at [327, 436] on p "Open Projects" at bounding box center [562, 443] width 485 height 14
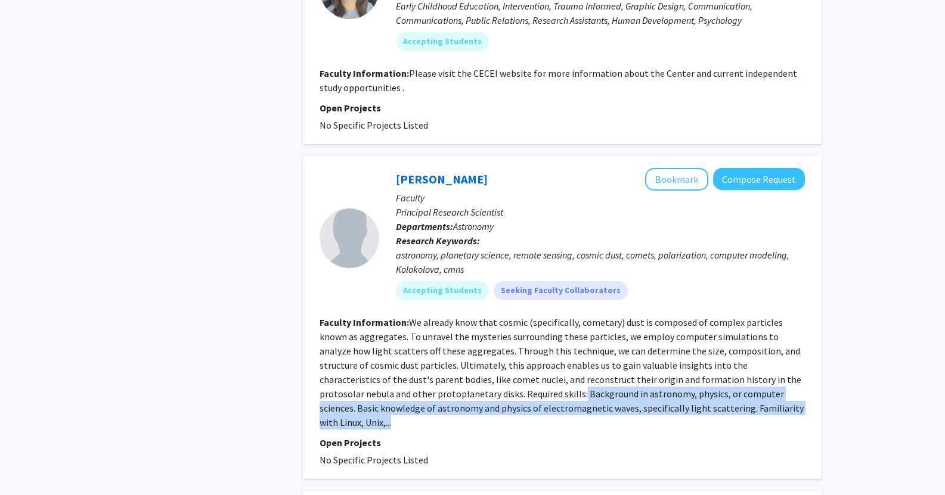
drag, startPoint x: 466, startPoint y: 362, endPoint x: 763, endPoint y: 381, distance: 296.9
click at [763, 381] on section "Faculty Information: We already know that cosmic (specifically, cometary) dust …" at bounding box center [562, 372] width 485 height 114
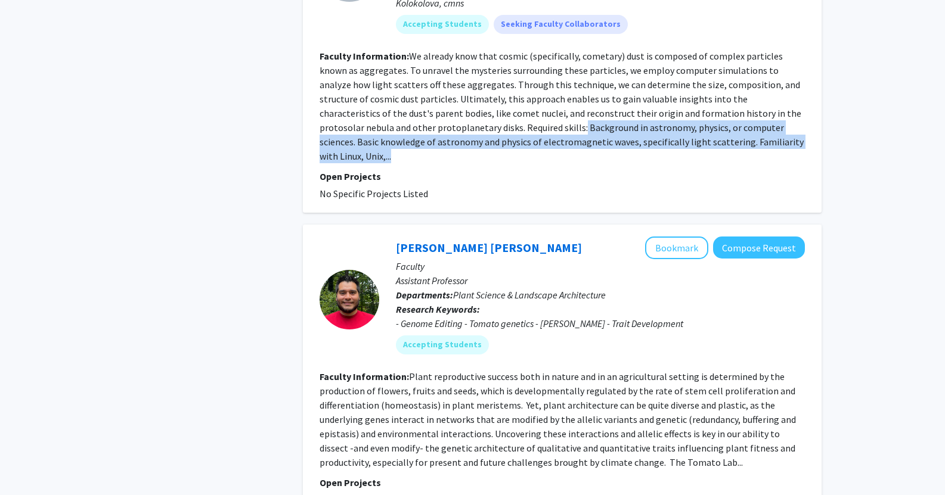
scroll to position [2786, 0]
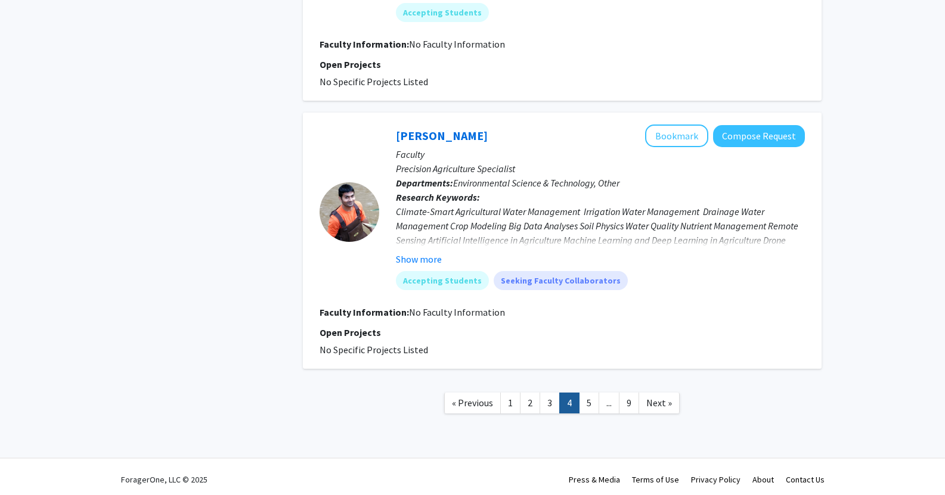
scroll to position [2025, 0]
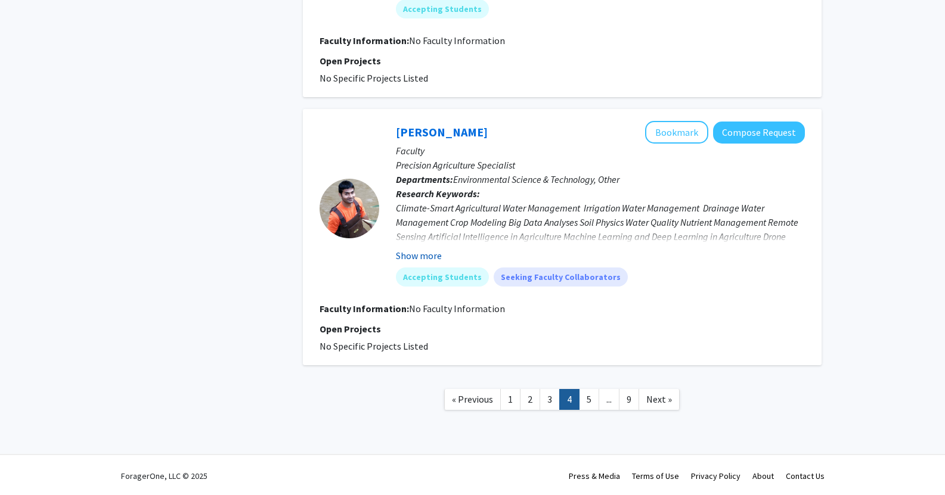
click at [429, 263] on button "Show more" at bounding box center [419, 256] width 46 height 14
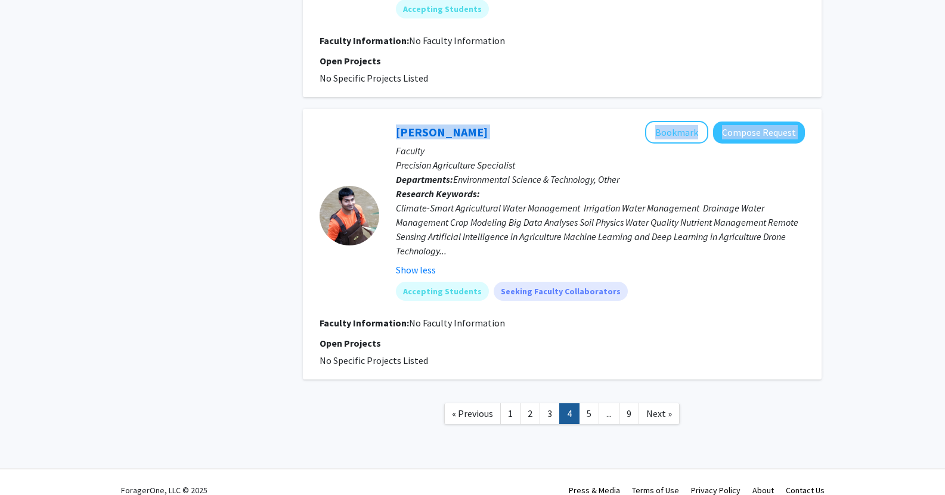
drag, startPoint x: 376, startPoint y: 139, endPoint x: 510, endPoint y: 145, distance: 134.9
click at [510, 145] on section "Hemendra Kumar Bookmark Compose Request Faculty Precision Agriculture Specialis…" at bounding box center [562, 215] width 485 height 189
click at [678, 144] on button "Bookmark" at bounding box center [676, 132] width 63 height 23
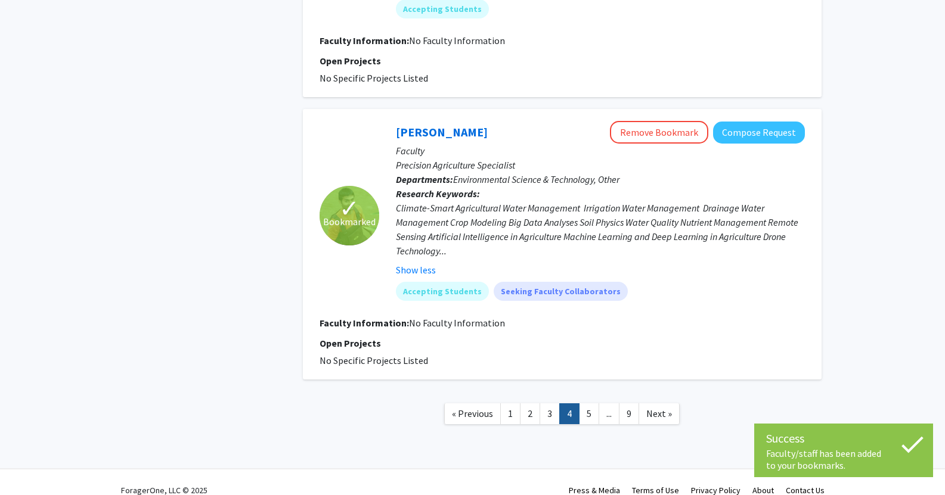
click at [706, 310] on div "Hemendra Kumar Remove Bookmark Compose Request Faculty Precision Agriculture Sp…" at bounding box center [592, 215] width 426 height 189
click at [584, 425] on link "5" at bounding box center [589, 414] width 20 height 21
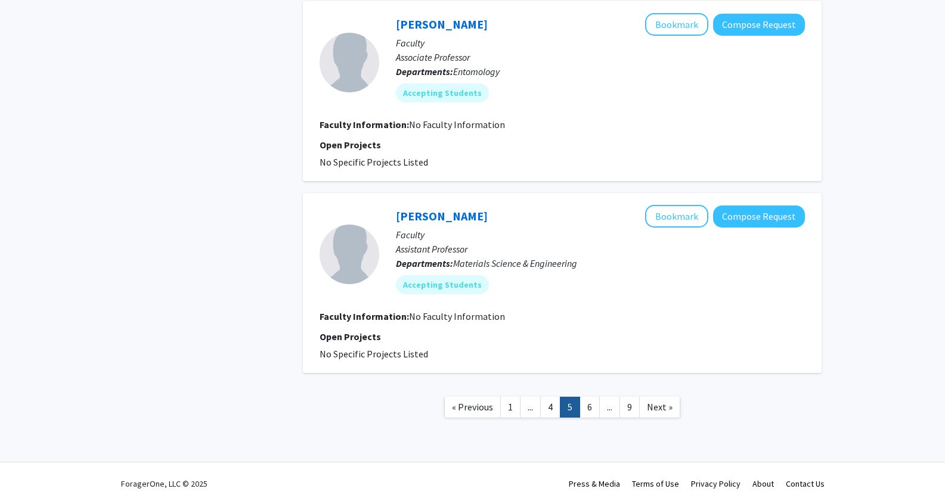
scroll to position [1641, 0]
click at [586, 405] on link "6" at bounding box center [590, 406] width 20 height 21
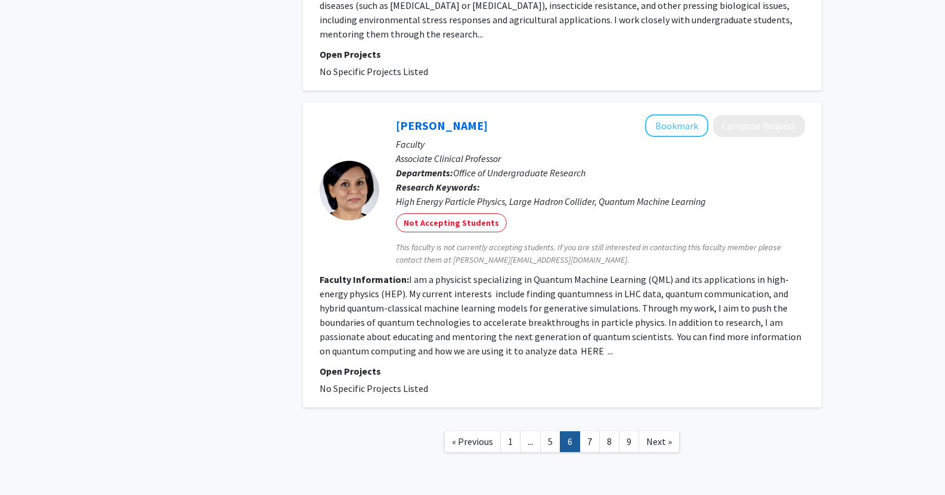
scroll to position [1929, 0]
click at [594, 445] on link "7" at bounding box center [590, 440] width 20 height 21
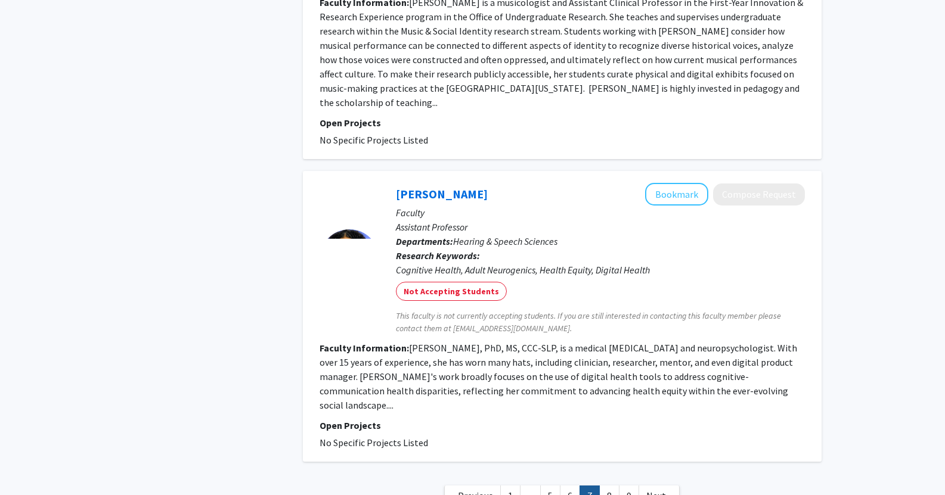
scroll to position [2656, 0]
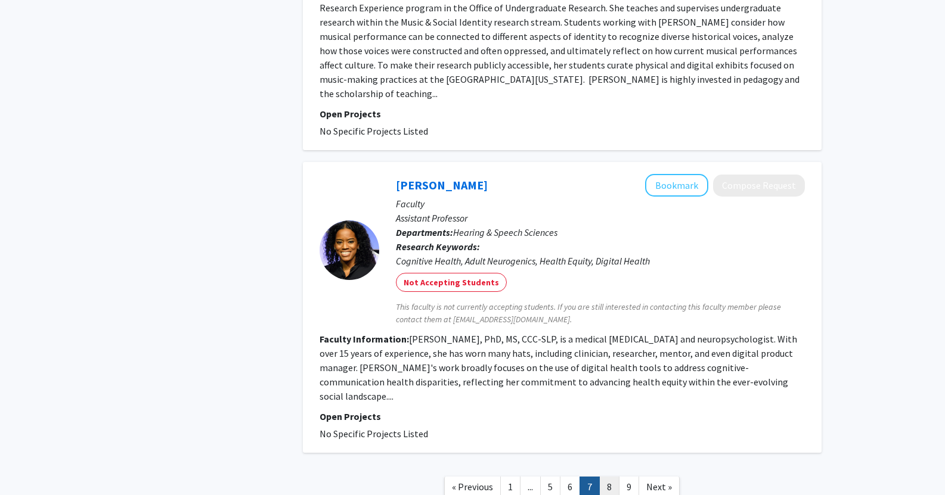
click at [607, 477] on link "8" at bounding box center [609, 487] width 20 height 21
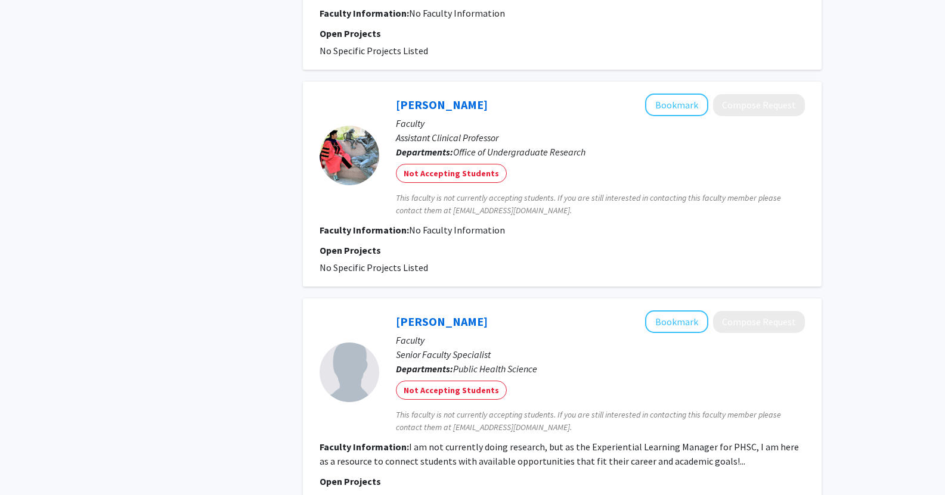
scroll to position [2273, 0]
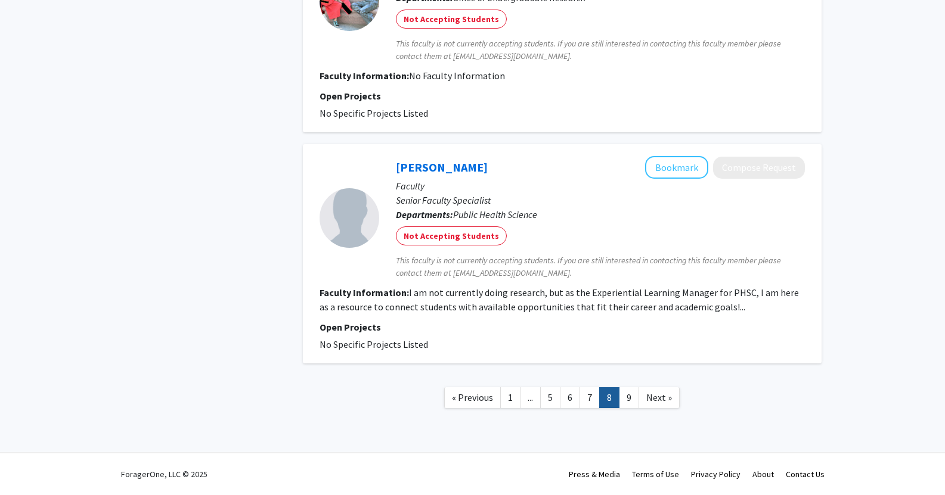
click at [619, 394] on link "8" at bounding box center [609, 398] width 20 height 21
click at [627, 396] on link "9" at bounding box center [629, 398] width 20 height 21
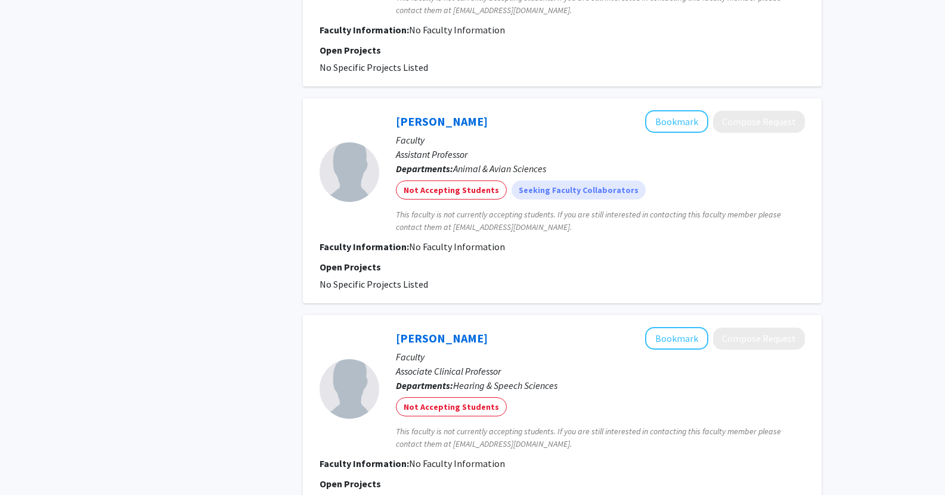
scroll to position [1262, 0]
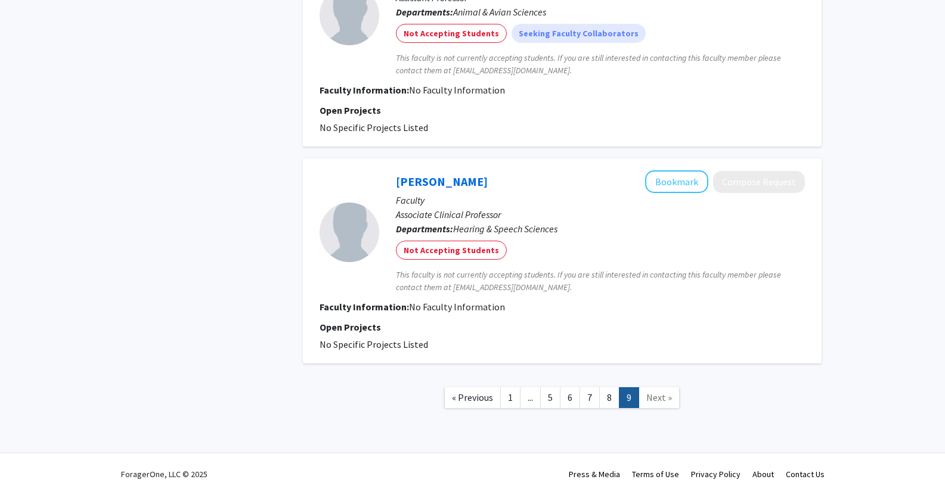
click at [531, 401] on span "..." at bounding box center [530, 398] width 5 height 12
click at [546, 401] on link "5" at bounding box center [550, 398] width 20 height 21
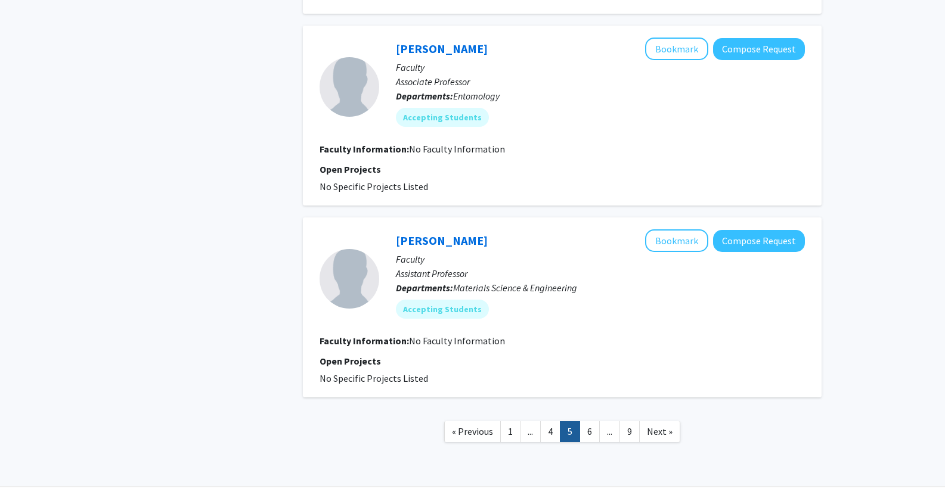
scroll to position [1650, 0]
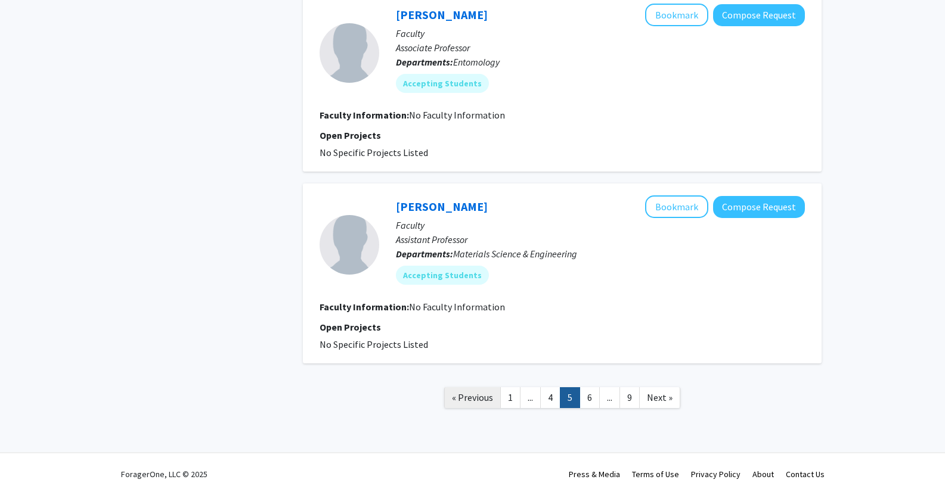
click at [467, 393] on span "« Previous" at bounding box center [472, 398] width 41 height 12
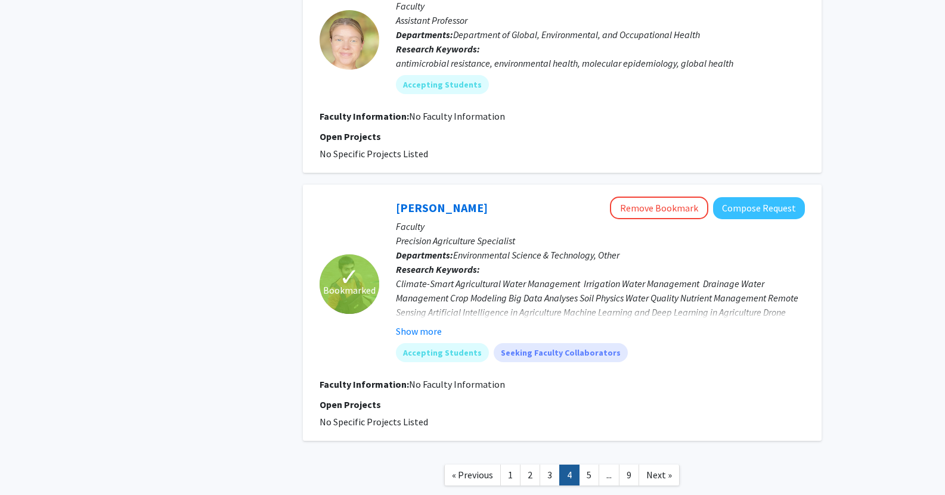
scroll to position [2041, 0]
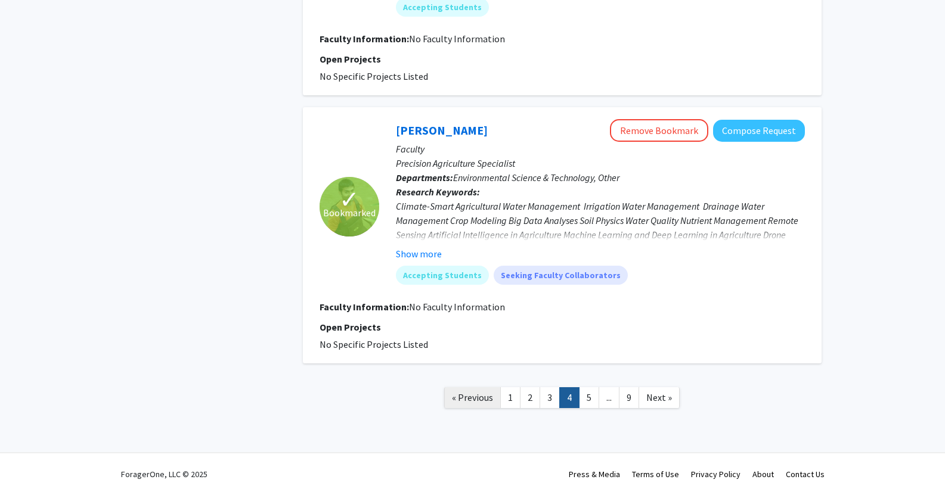
click at [482, 389] on link "« Previous" at bounding box center [472, 398] width 57 height 21
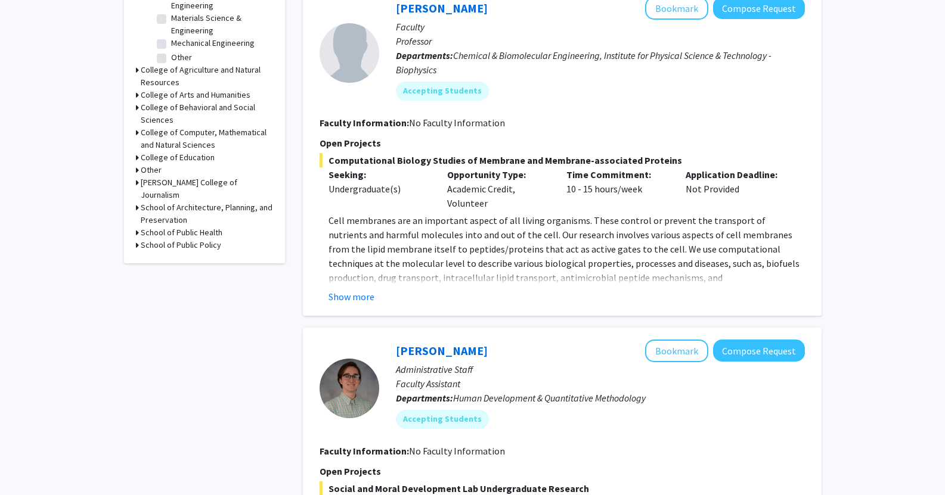
scroll to position [469, 0]
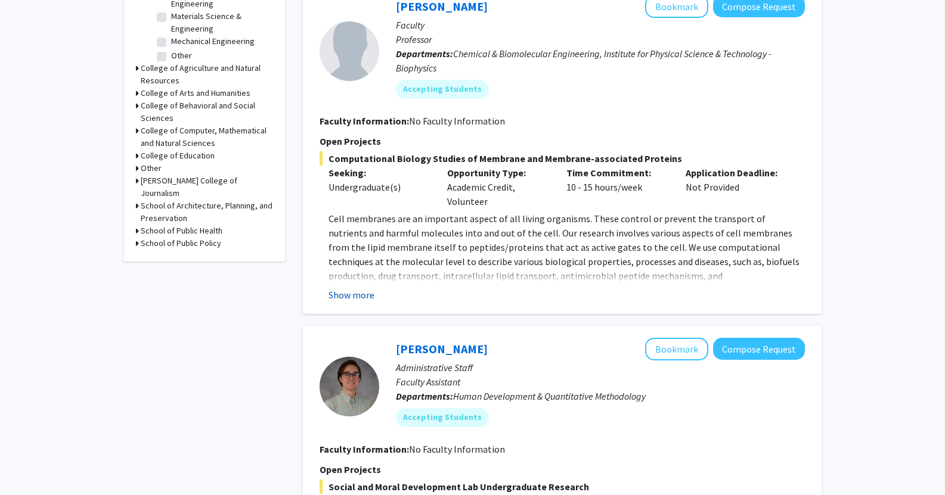
click at [352, 292] on button "Show more" at bounding box center [352, 295] width 46 height 14
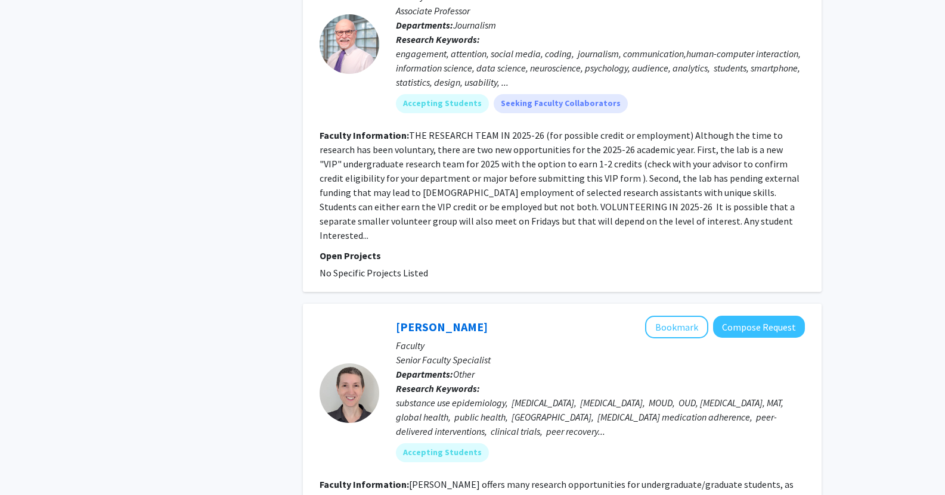
scroll to position [1414, 0]
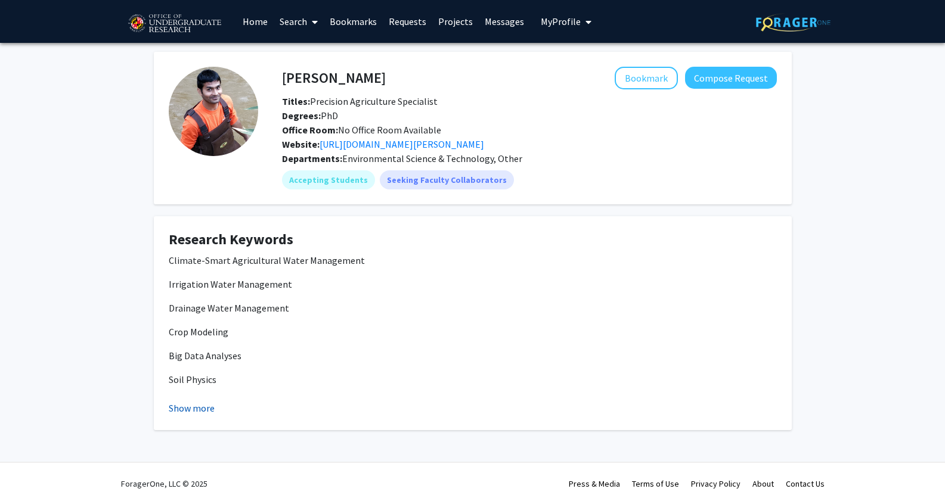
click at [206, 410] on button "Show more" at bounding box center [192, 408] width 46 height 14
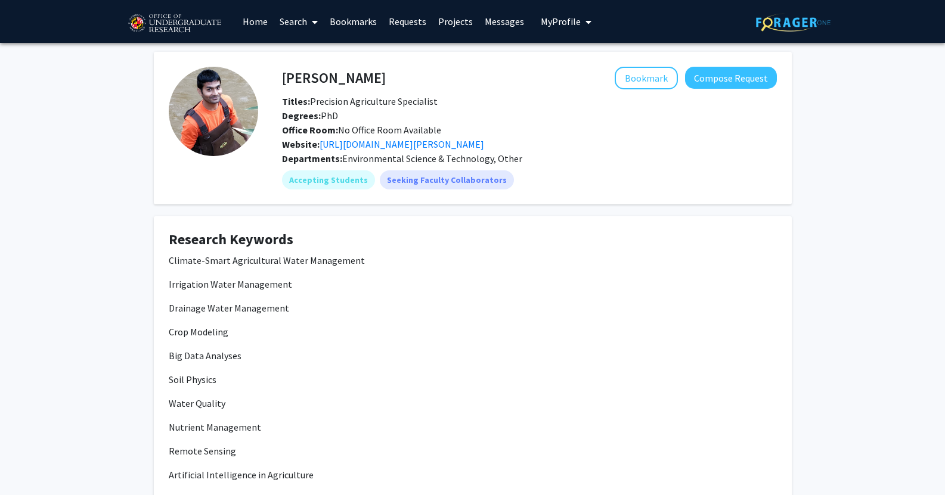
click at [333, 64] on fg-card "[PERSON_NAME] Bookmark Compose Request Titles: Precision Agriculture Specialist…" at bounding box center [473, 128] width 638 height 153
click at [374, 142] on link "[URL][DOMAIN_NAME][PERSON_NAME]" at bounding box center [402, 144] width 165 height 12
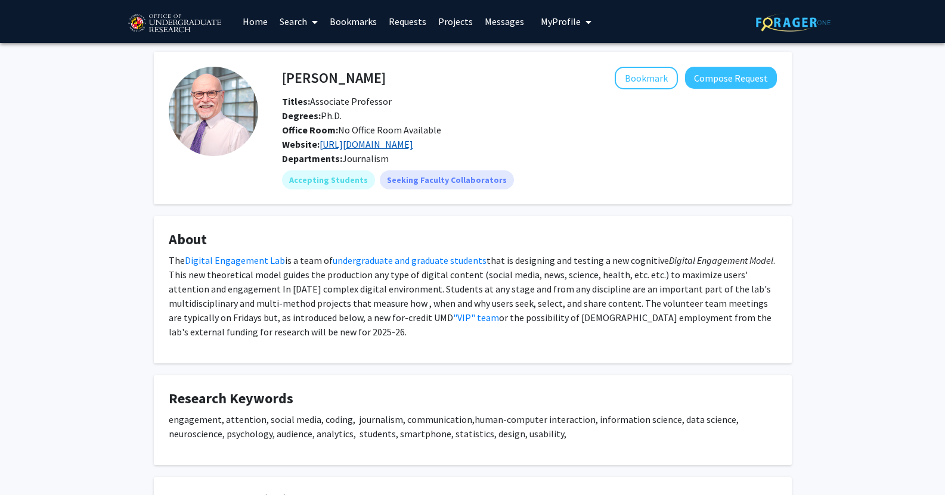
click at [408, 145] on link "https://www.digitalengagementlab.org" at bounding box center [367, 144] width 94 height 12
